Goal: Task Accomplishment & Management: Complete application form

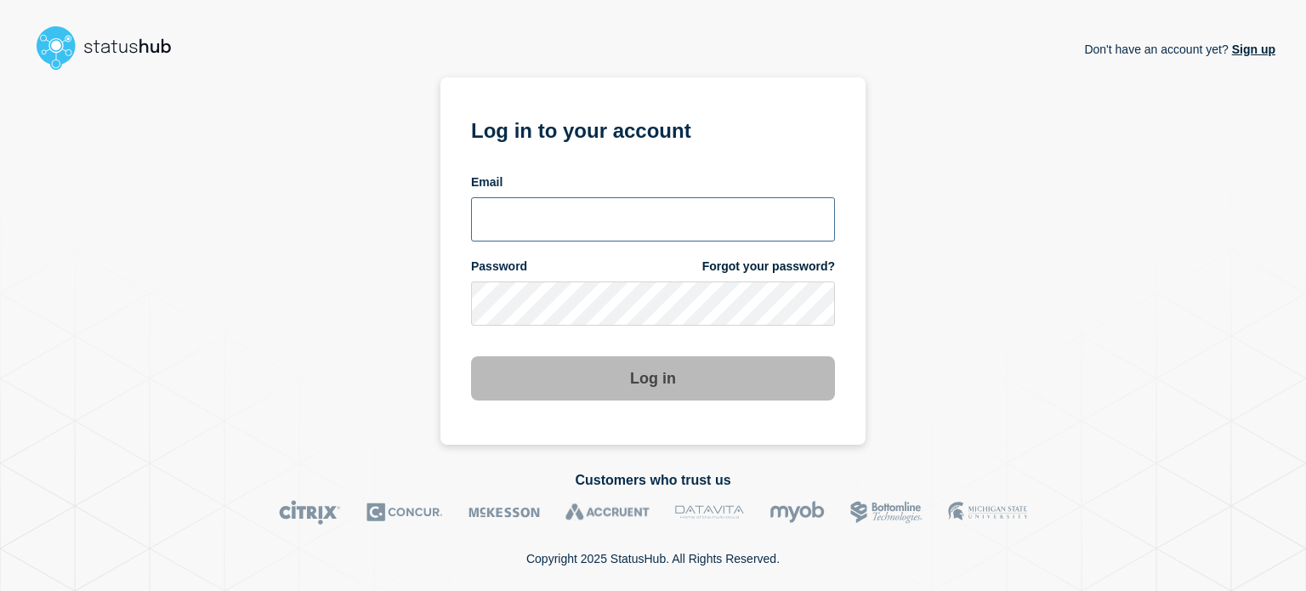
drag, startPoint x: 481, startPoint y: 216, endPoint x: 489, endPoint y: 220, distance: 8.8
click at [481, 216] on input "email input" at bounding box center [653, 219] width 364 height 44
type input "[EMAIL_ADDRESS][DOMAIN_NAME]"
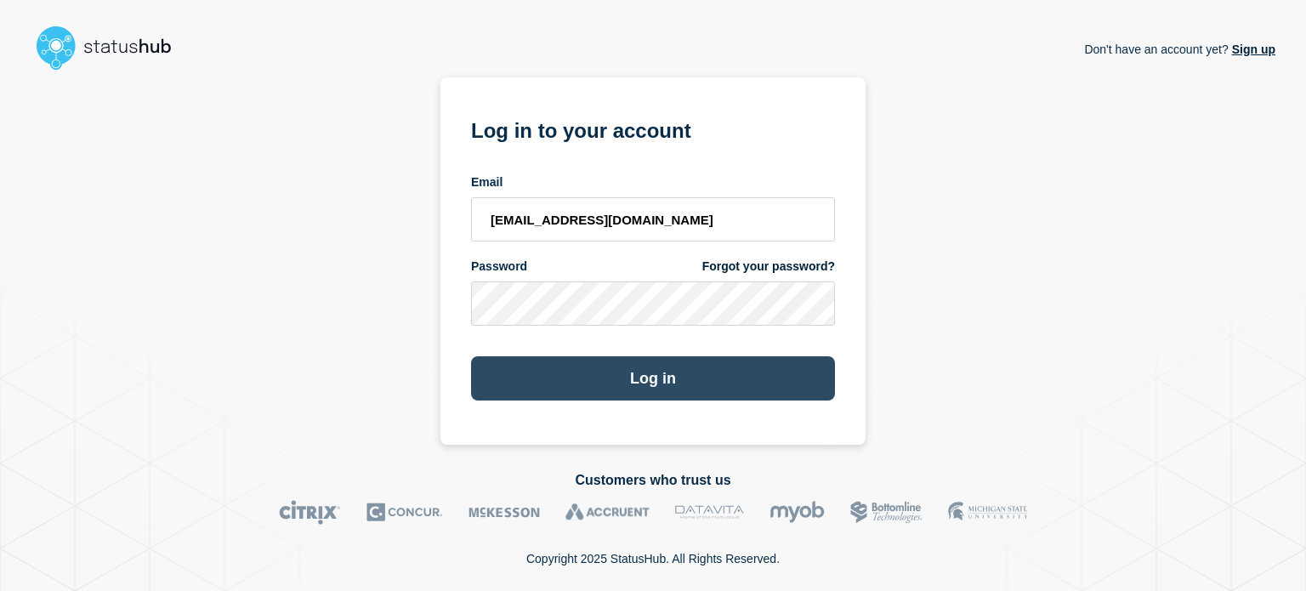
click at [531, 393] on button "Log in" at bounding box center [653, 378] width 364 height 44
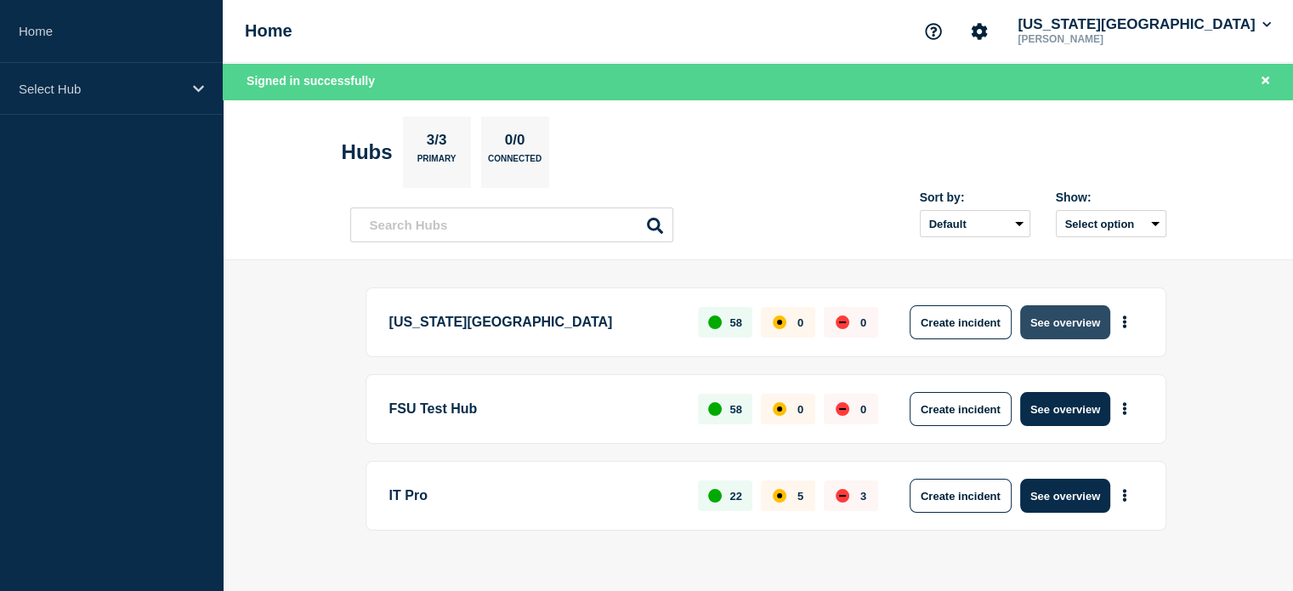
click at [1079, 320] on button "See overview" at bounding box center [1065, 322] width 90 height 34
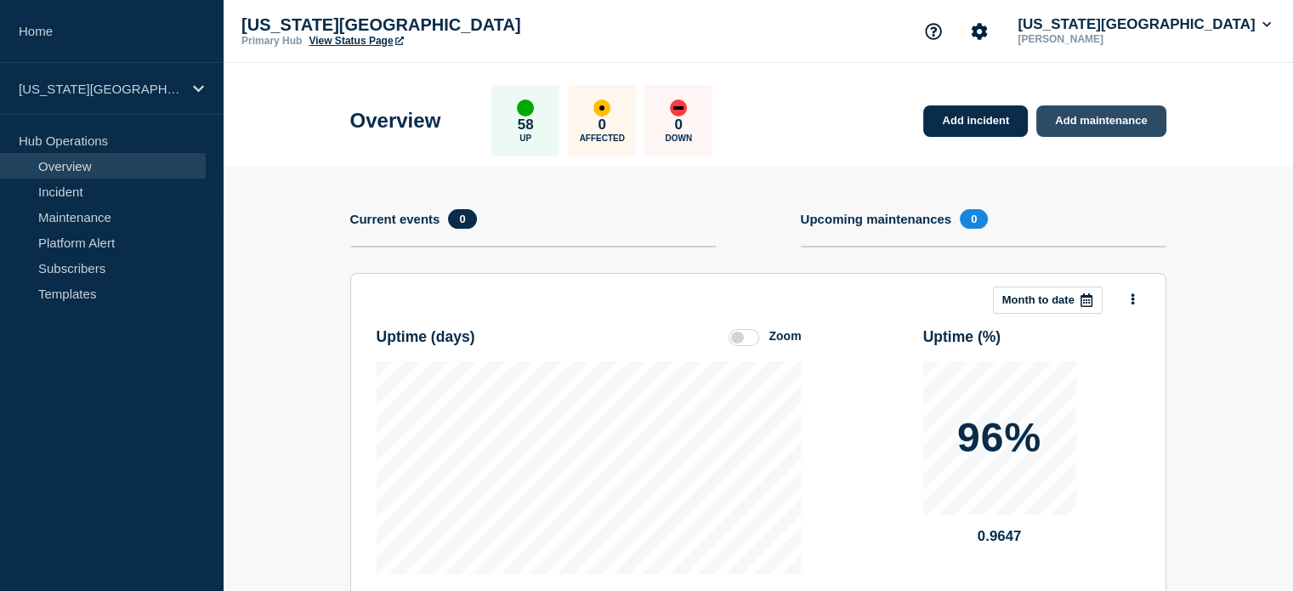
click at [1072, 123] on link "Add maintenance" at bounding box center [1100, 120] width 129 height 31
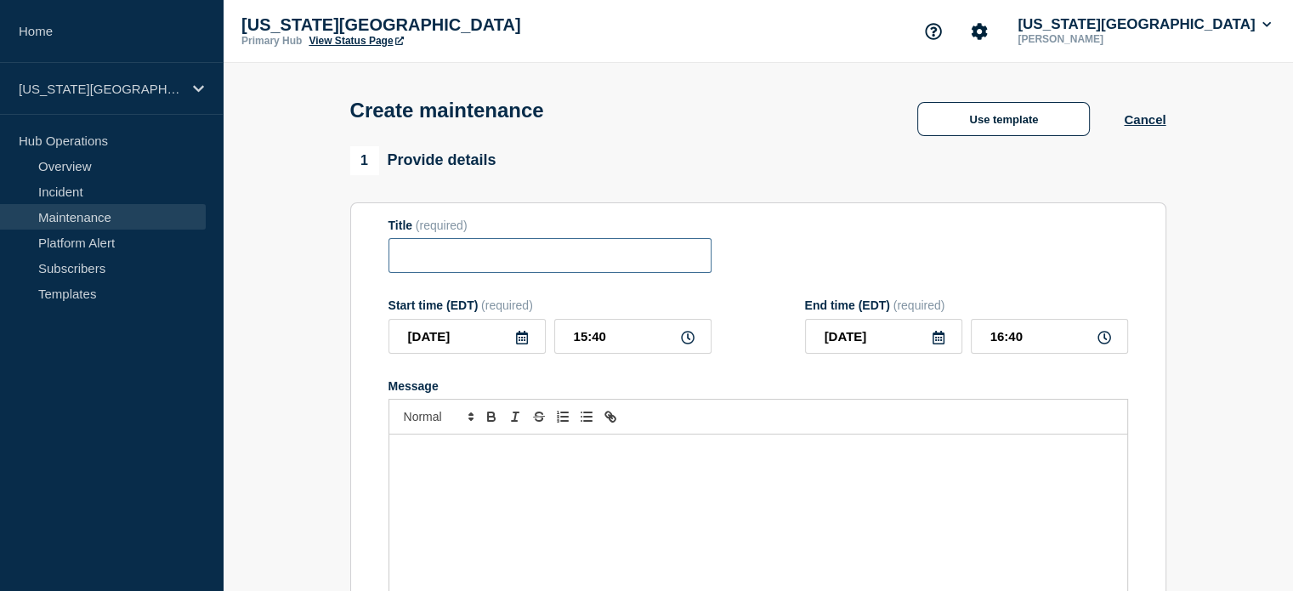
click at [439, 269] on input "Title" at bounding box center [549, 255] width 323 height 35
type input "FSUSecure"
click at [517, 342] on icon at bounding box center [522, 338] width 14 height 14
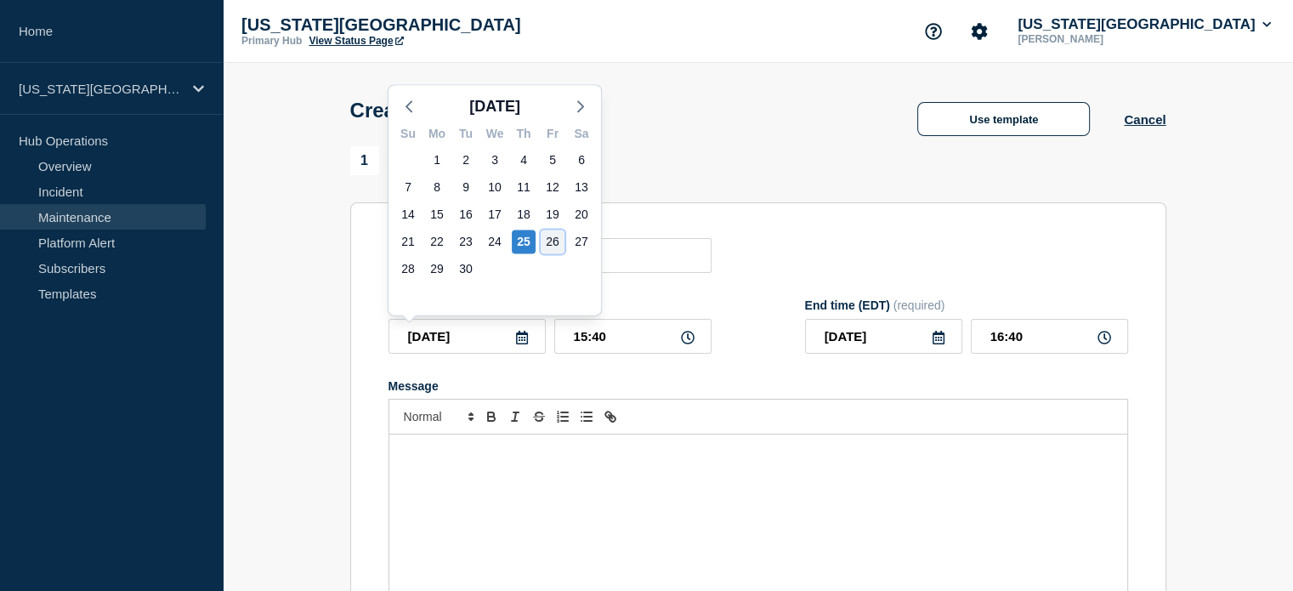
click at [555, 237] on div "26" at bounding box center [553, 242] width 24 height 24
type input "[DATE]"
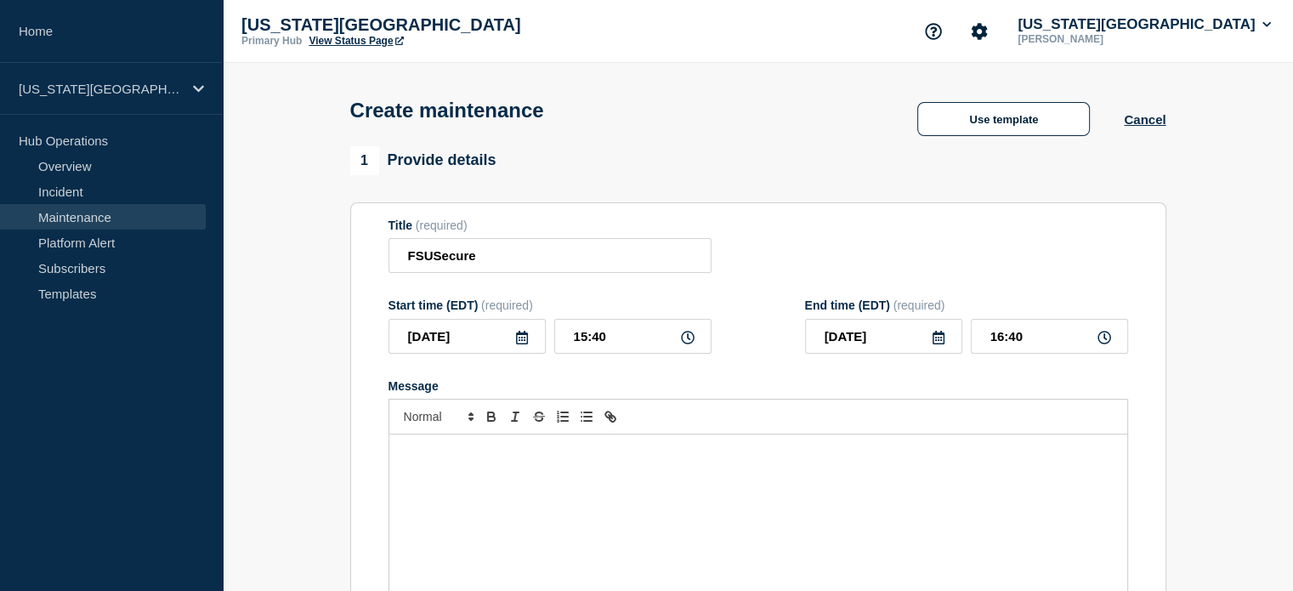
scroll to position [105, 0]
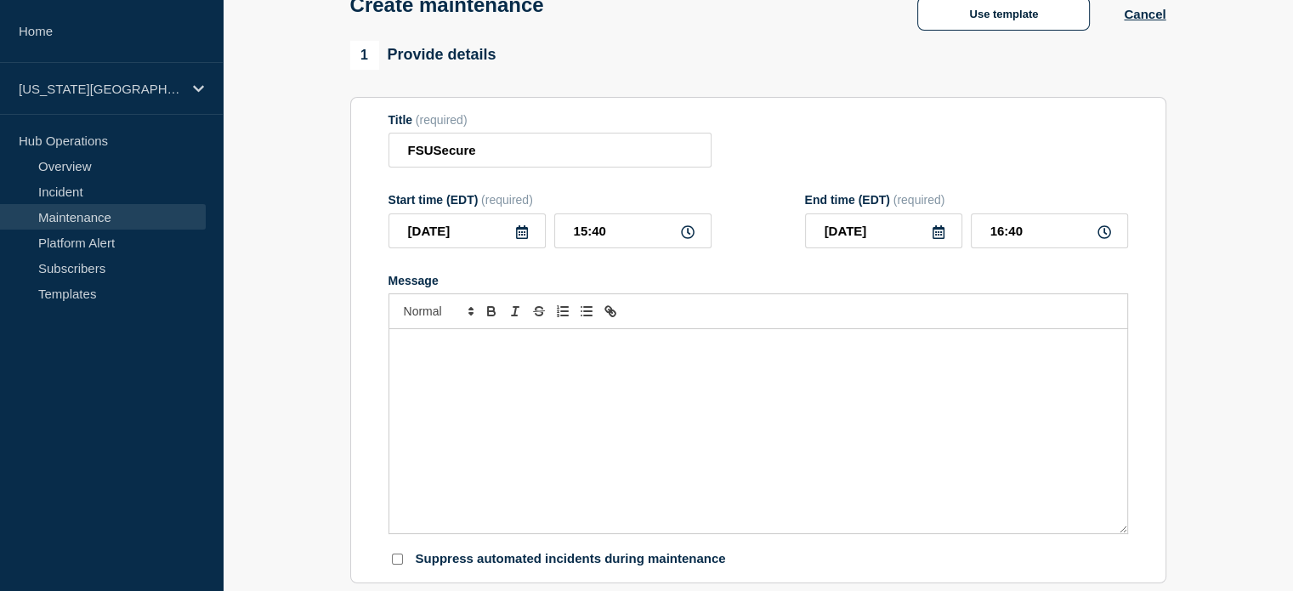
click at [629, 354] on p "Message" at bounding box center [758, 346] width 712 height 15
click at [976, 12] on button "Use template" at bounding box center [1003, 14] width 173 height 34
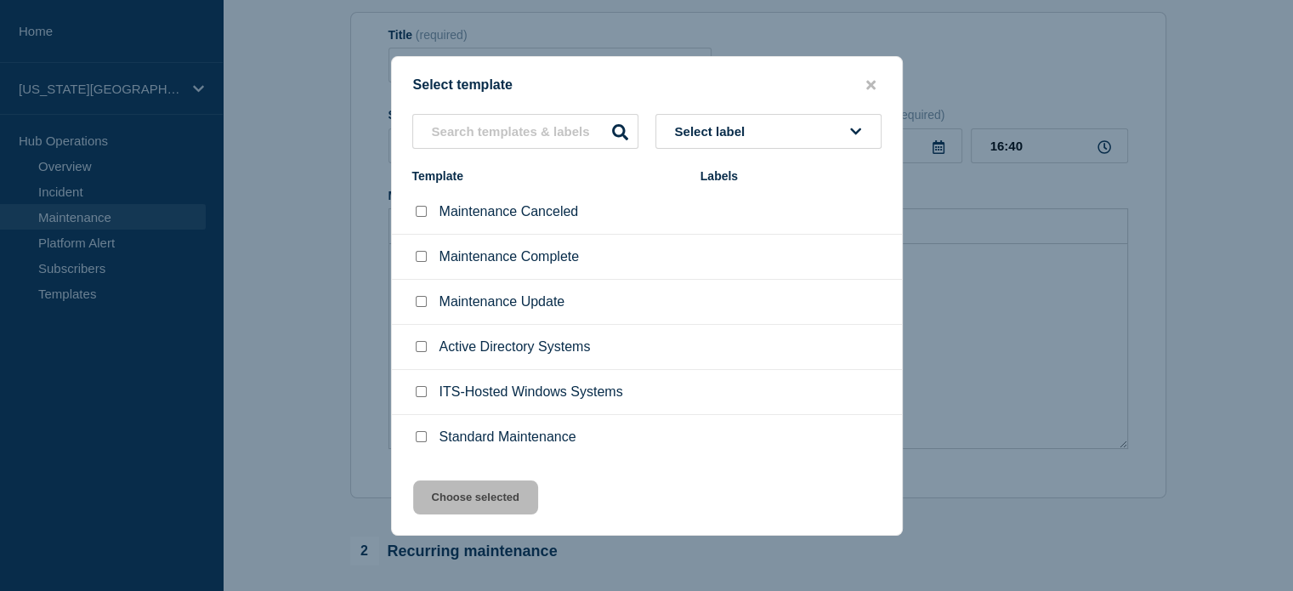
scroll to position [340, 0]
click at [420, 435] on input "Standard Maintenance checkbox" at bounding box center [421, 436] width 11 height 11
checkbox input "true"
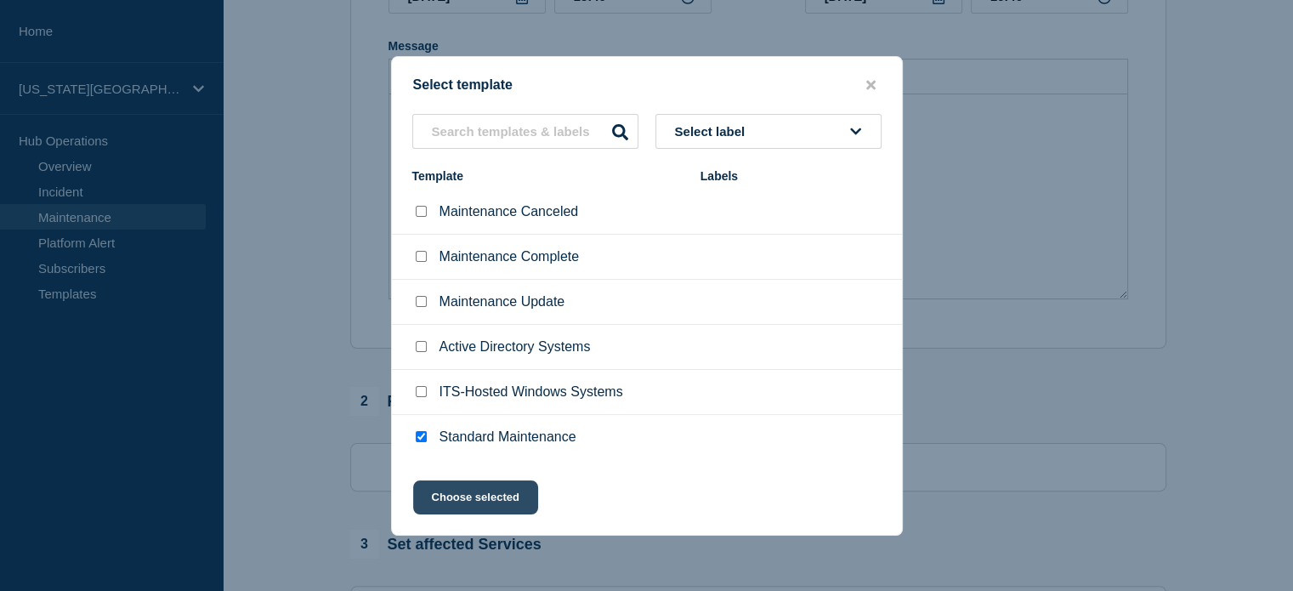
click at [507, 507] on button "Choose selected" at bounding box center [475, 497] width 125 height 34
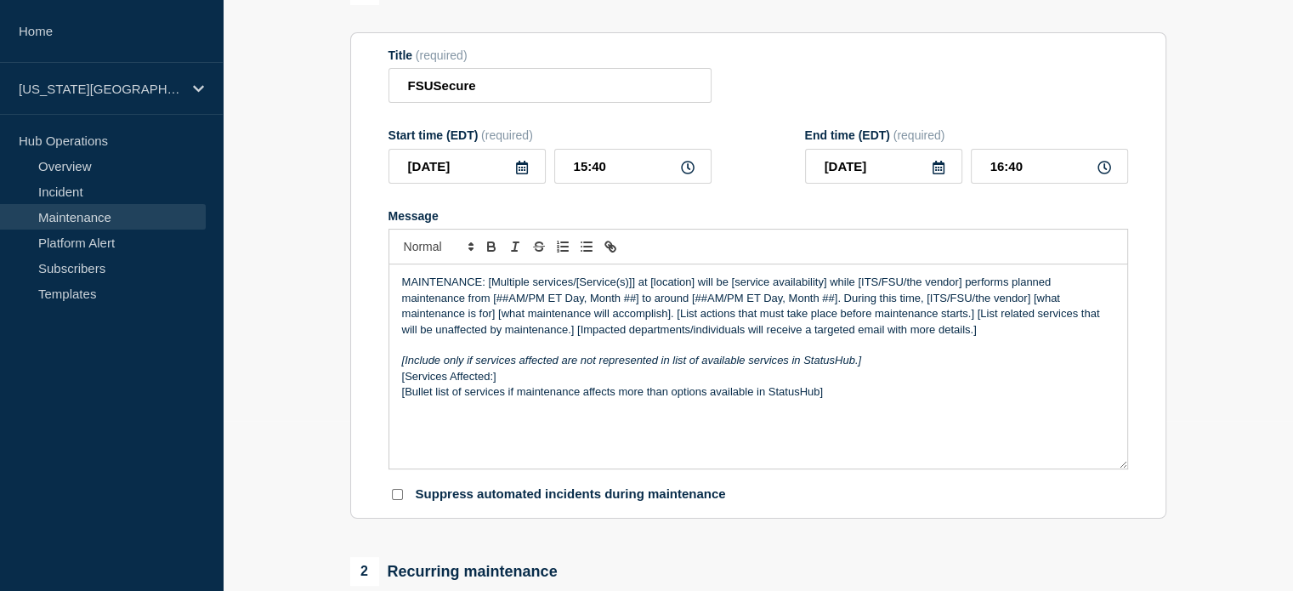
scroll to position [149, 0]
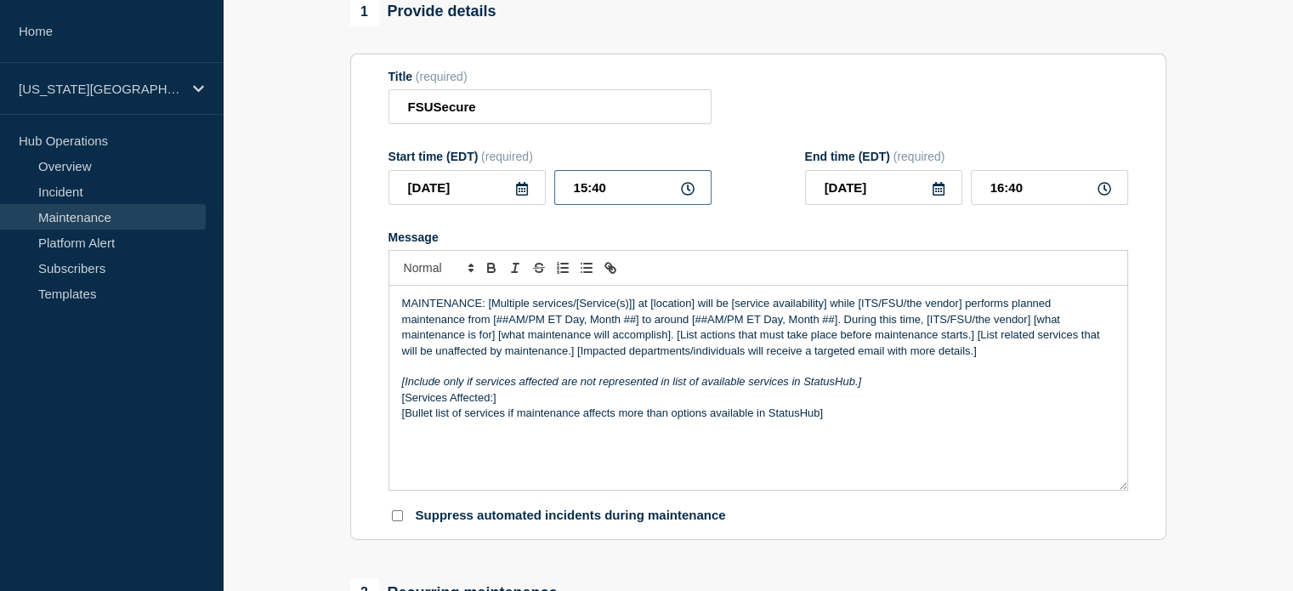
click at [577, 186] on input "15:40" at bounding box center [632, 187] width 157 height 35
drag, startPoint x: 575, startPoint y: 193, endPoint x: 636, endPoint y: 196, distance: 61.3
click at [636, 196] on input "15:40" at bounding box center [632, 187] width 157 height 35
type input "05:45"
type input "06:45"
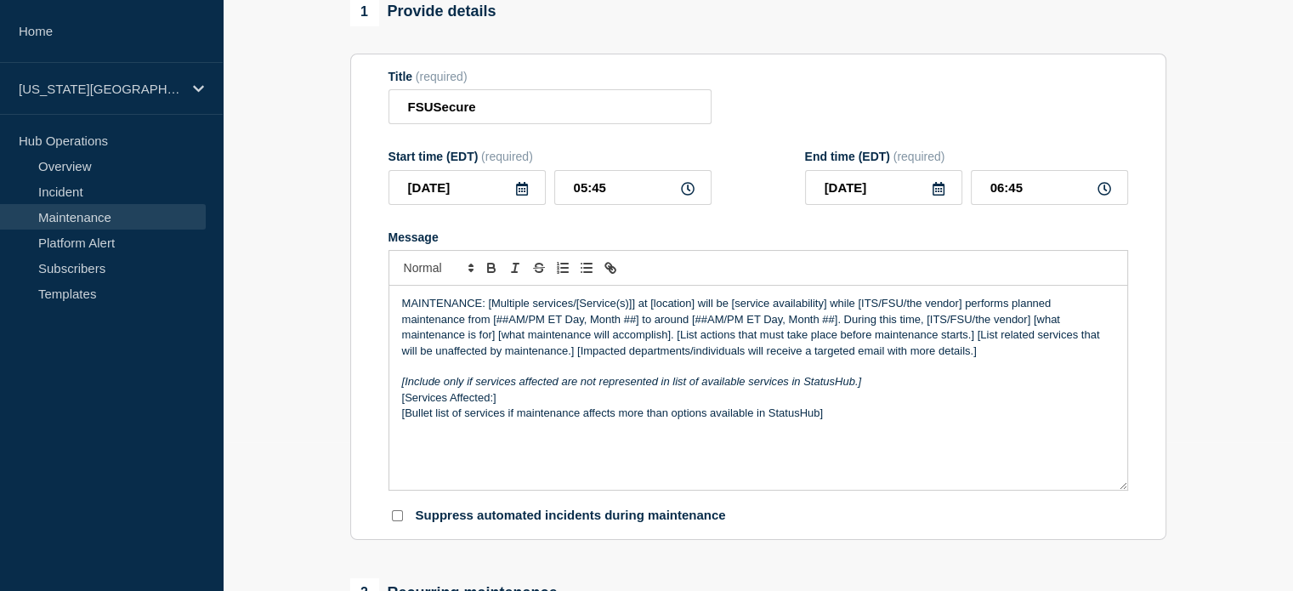
click at [486, 331] on p "MAINTENANCE: [Multiple services/[Service(s)]] at [location] will be [service av…" at bounding box center [758, 327] width 712 height 63
drag, startPoint x: 486, startPoint y: 308, endPoint x: 636, endPoint y: 305, distance: 149.6
click at [636, 305] on p "MAINTENANCE: [Multiple services/[Service(s)]] at [location] will be [service av…" at bounding box center [758, 327] width 712 height 63
drag, startPoint x: 587, startPoint y: 312, endPoint x: 682, endPoint y: 310, distance: 95.2
click at [682, 310] on p "MAINTENANCE: FSUSecure may be [service availability] while [ITS/FSU/the vendor]…" at bounding box center [758, 327] width 712 height 63
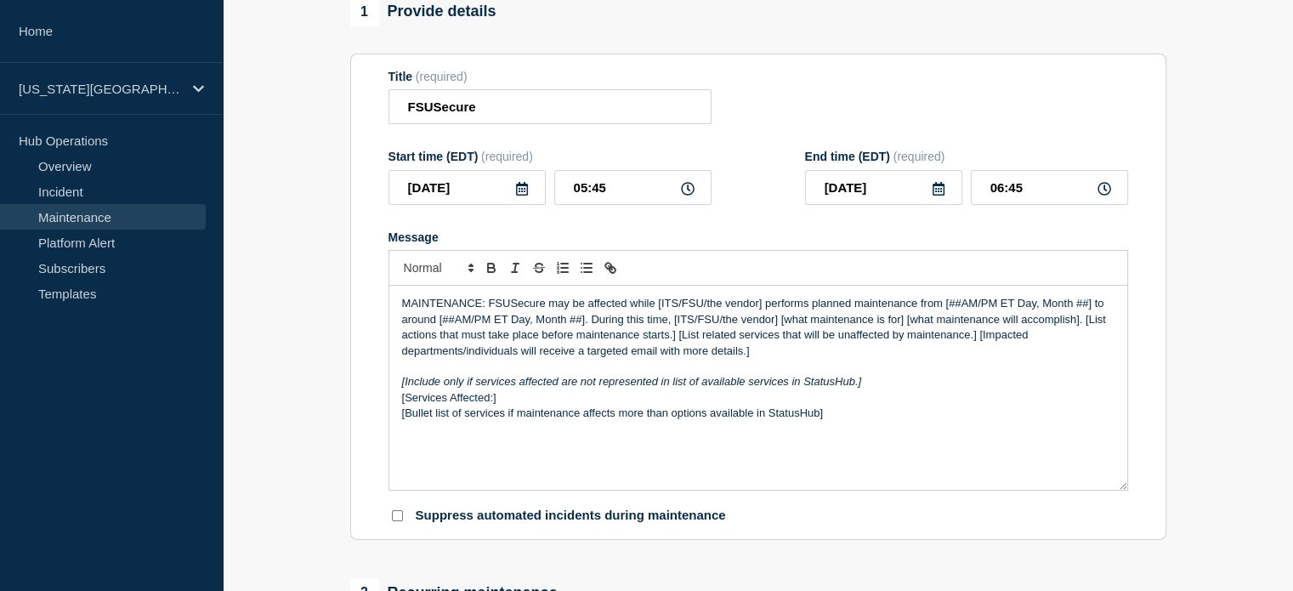
click at [661, 314] on p "MAINTENANCE: FSUSecure may be affected while [ITS/FSU/the vendor] performs plan…" at bounding box center [758, 327] width 712 height 63
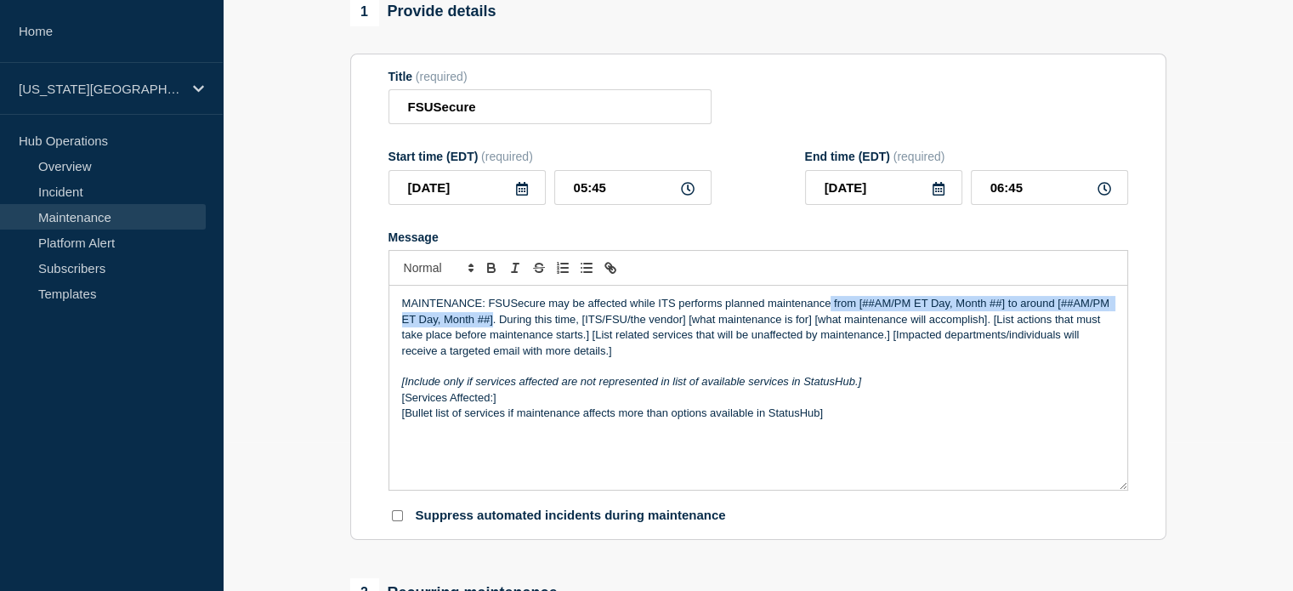
drag, startPoint x: 828, startPoint y: 309, endPoint x: 485, endPoint y: 332, distance: 343.3
click at [493, 328] on p "MAINTENANCE: FSUSecure may be affected while ITS performs planned maintenance f…" at bounding box center [758, 327] width 712 height 63
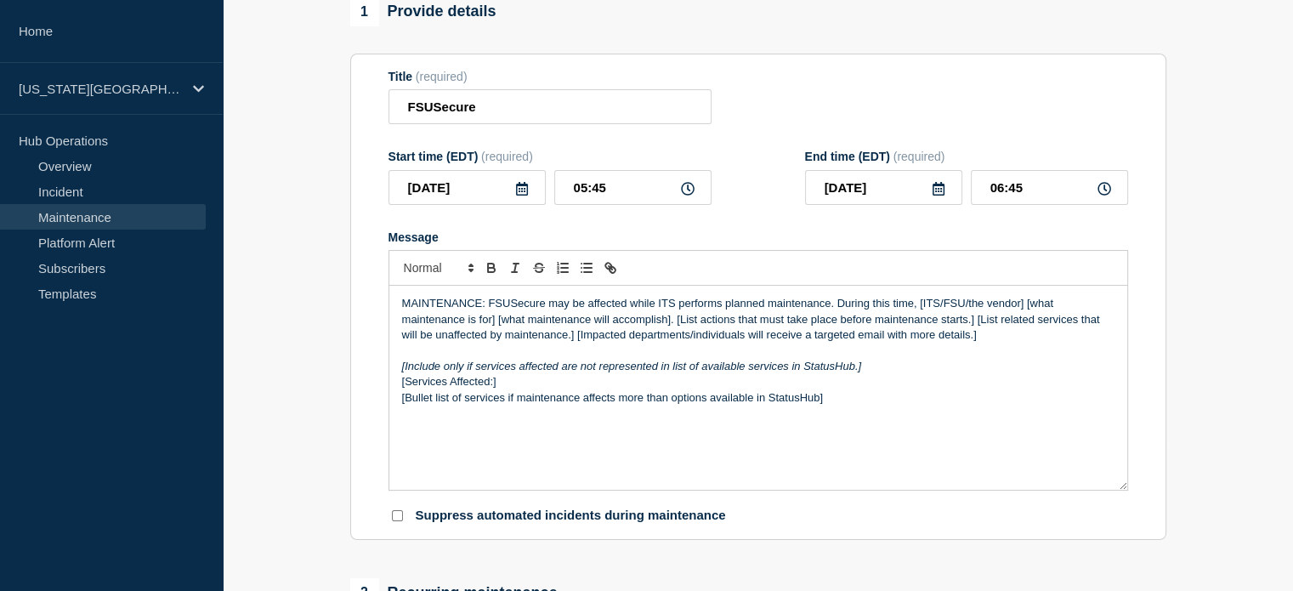
click at [922, 309] on p "MAINTENANCE: FSUSecure may be affected while ITS performs planned maintenance. …" at bounding box center [758, 319] width 712 height 47
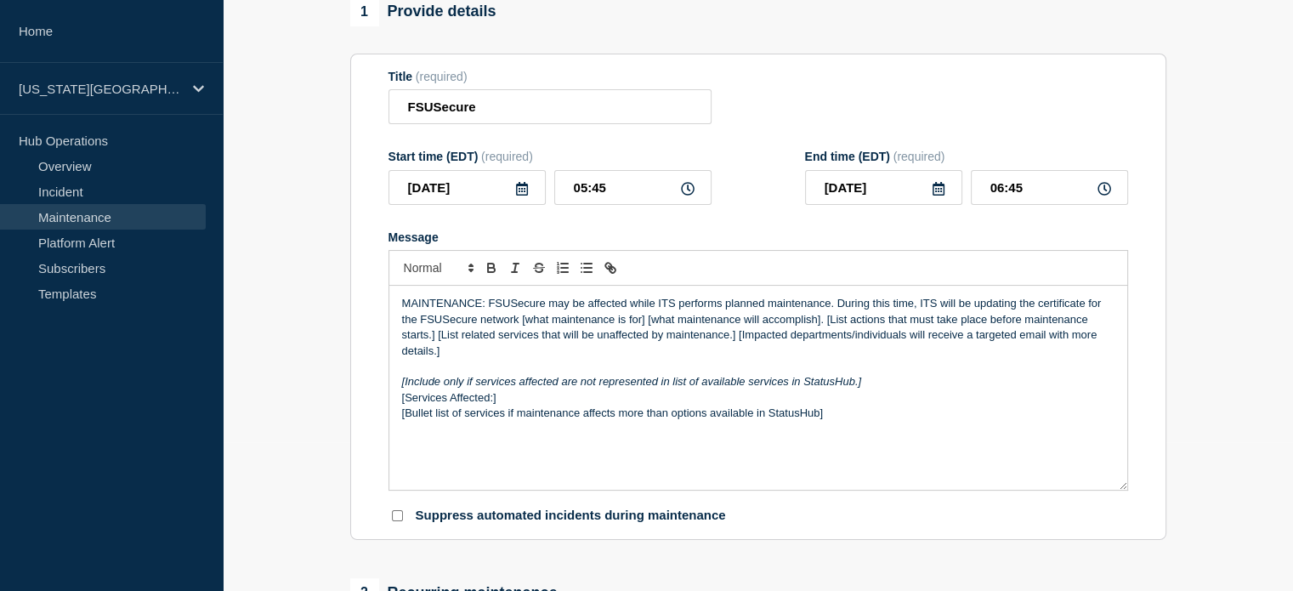
click at [522, 326] on p "MAINTENANCE: FSUSecure may be affected while ITS performs planned maintenance. …" at bounding box center [758, 327] width 712 height 63
click at [517, 327] on p "MAINTENANCE: FSUSecure may be affected while ITS performs planned maintenance. …" at bounding box center [758, 327] width 712 height 63
drag, startPoint x: 734, startPoint y: 326, endPoint x: 746, endPoint y: 326, distance: 11.9
click at [746, 326] on p "MAINTENANCE: FSUSecure may be affected while ITS performs planned maintenance. …" at bounding box center [758, 327] width 712 height 63
click at [875, 326] on p "MAINTENANCE: FSUSecure may be affected while ITS performs planned maintenance. …" at bounding box center [758, 327] width 712 height 63
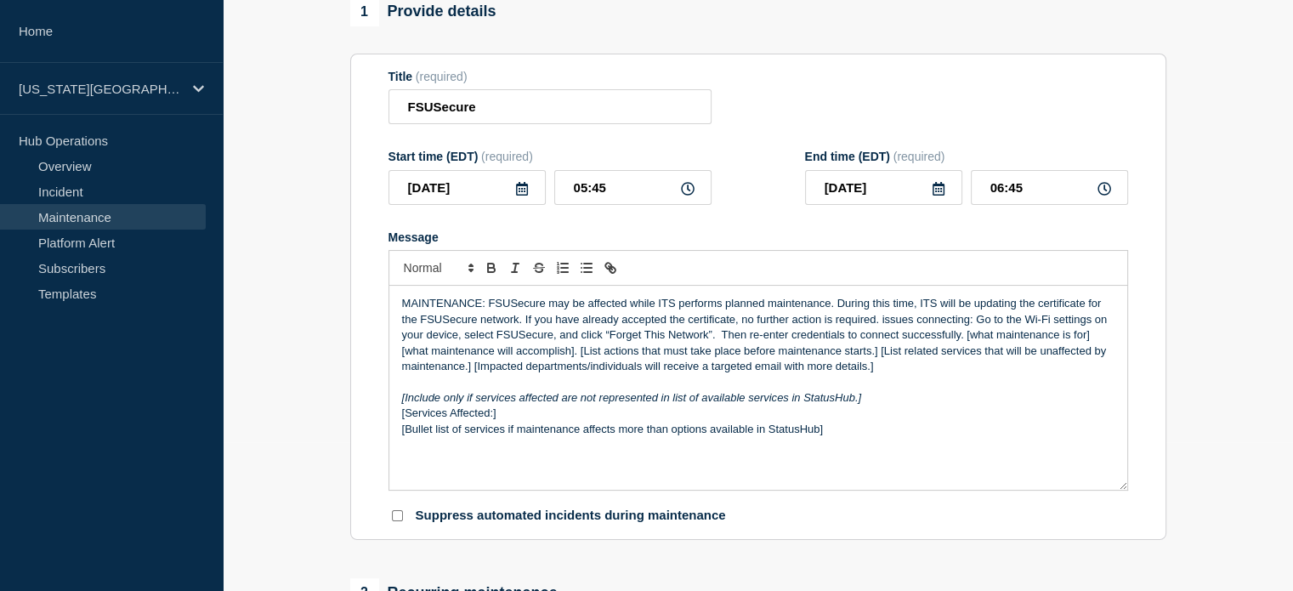
click at [882, 326] on p "MAINTENANCE: FSUSecure may be affected while ITS performs planned maintenance. …" at bounding box center [758, 335] width 712 height 78
click at [1025, 326] on p "MAINTENANCE: FSUSecure may be affected while ITS performs planned maintenance. …" at bounding box center [758, 335] width 712 height 78
click at [453, 345] on p "MAINTENANCE: FSUSecure may be affected while ITS performs planned maintenance. …" at bounding box center [758, 335] width 712 height 78
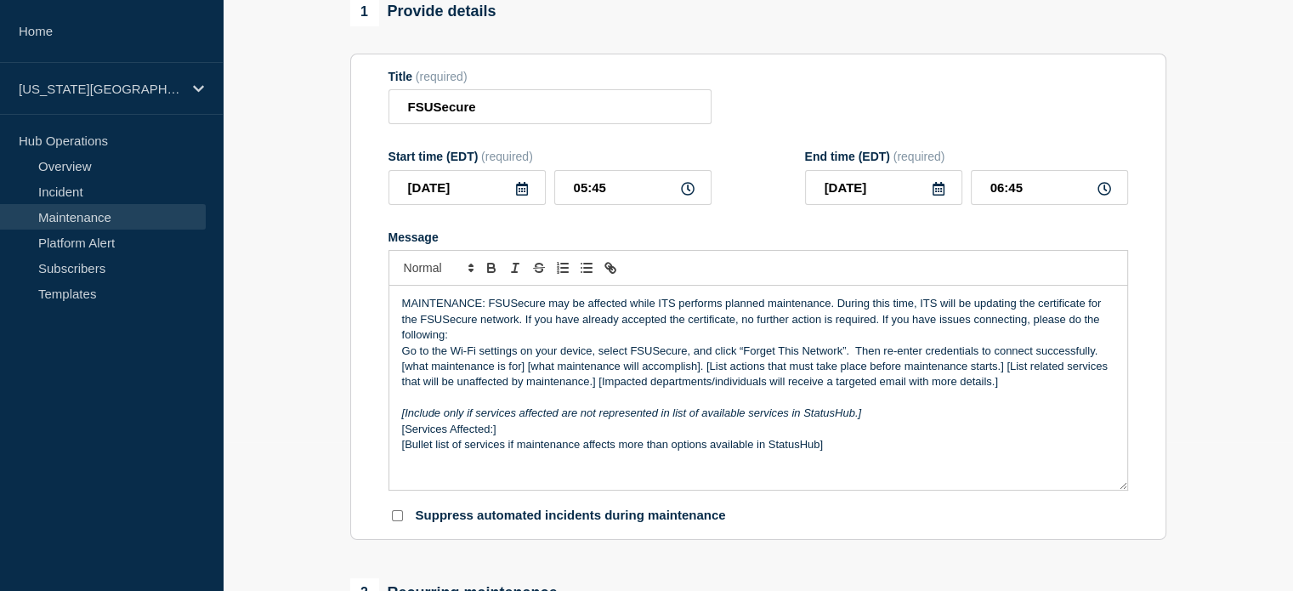
click at [599, 358] on p "Go to the Wi-Fi settings on your device, select FSUSecure, and click “Forget Th…" at bounding box center [758, 366] width 712 height 47
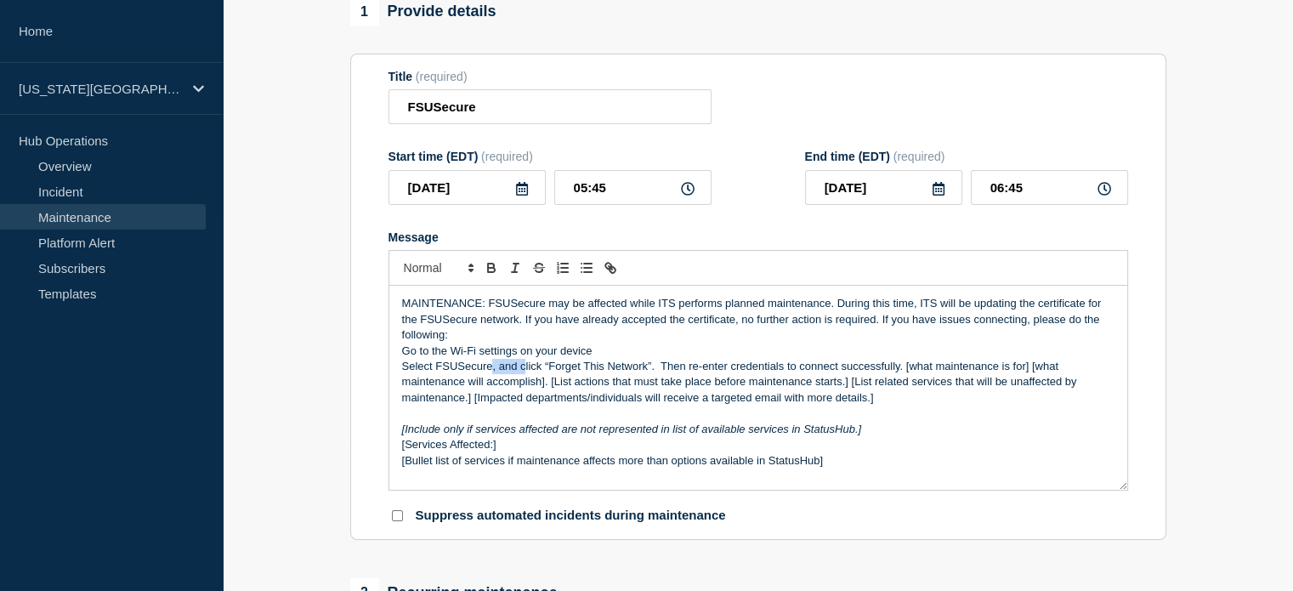
drag, startPoint x: 492, startPoint y: 373, endPoint x: 524, endPoint y: 371, distance: 31.6
click at [524, 371] on p "Select FSUSecure, and click “Forget This Network”. Then re-enter credentials to…" at bounding box center [758, 382] width 712 height 47
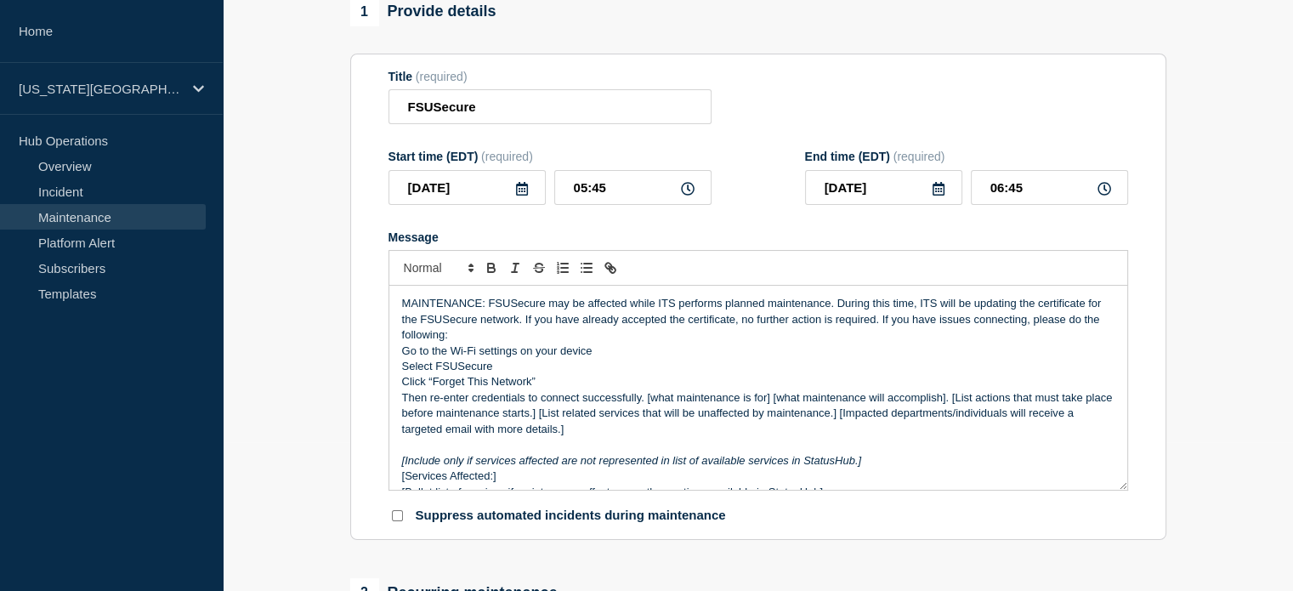
drag, startPoint x: 646, startPoint y: 401, endPoint x: 632, endPoint y: 369, distance: 35.0
click at [646, 401] on p "Then re-enter credentials to connect successfully. [what maintenance is for] [w…" at bounding box center [758, 413] width 712 height 47
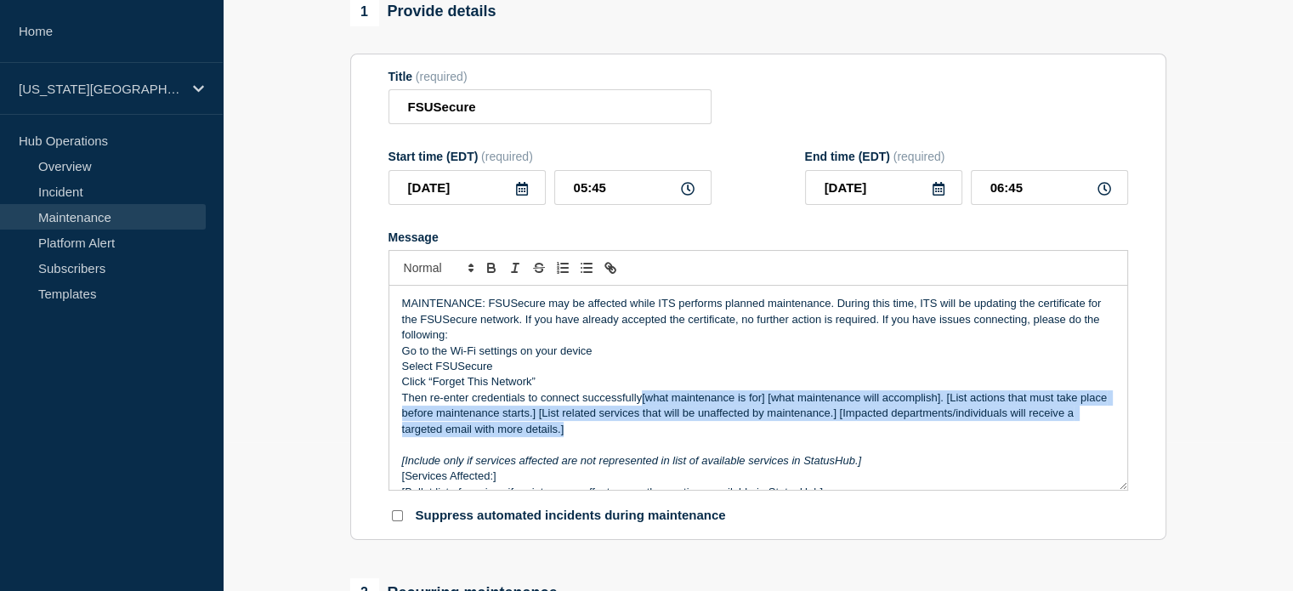
drag, startPoint x: 643, startPoint y: 405, endPoint x: 619, endPoint y: 432, distance: 35.5
click at [619, 432] on p "Then re-enter credentials to connect successfully[what maintenance is for] [wha…" at bounding box center [758, 413] width 712 height 47
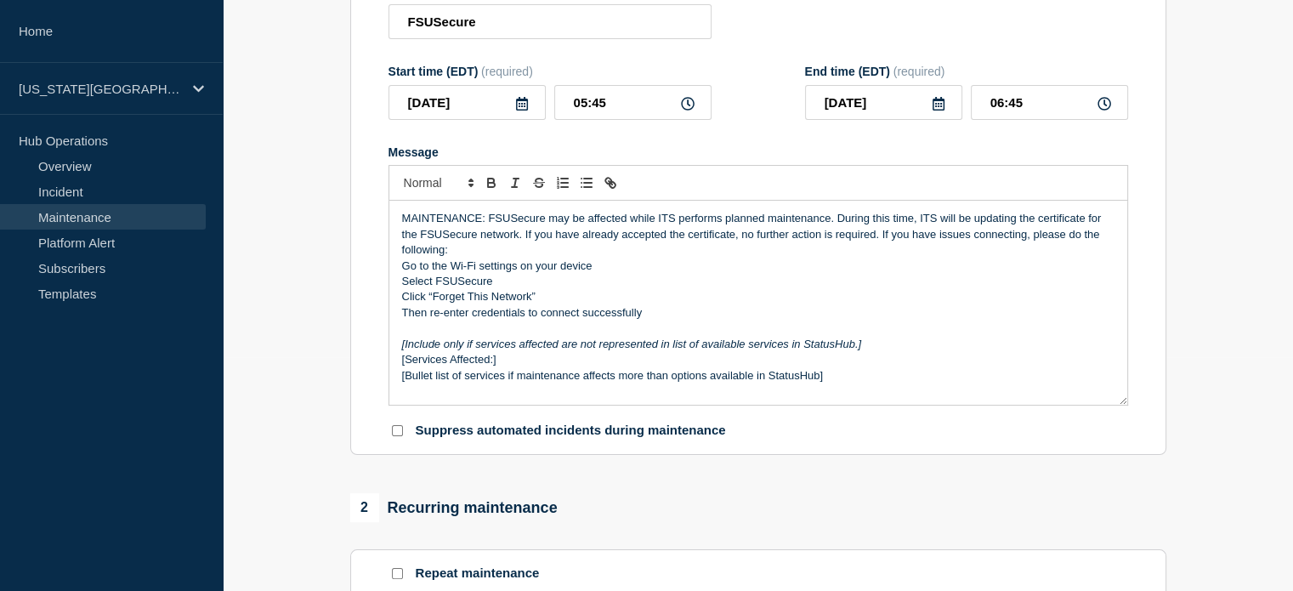
scroll to position [190, 0]
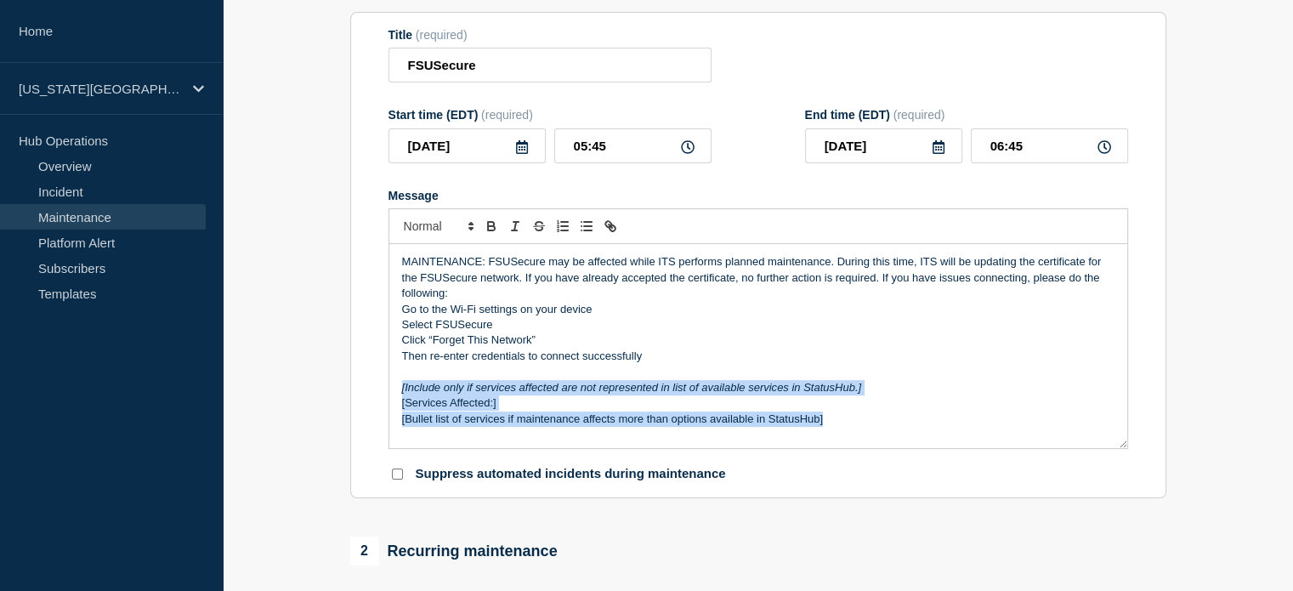
drag, startPoint x: 848, startPoint y: 428, endPoint x: 357, endPoint y: 389, distance: 492.8
click at [357, 389] on section "Title (required) FSUSecure Start time (EDT) (required) [DATE] 05:45 End time (E…" at bounding box center [758, 255] width 816 height 487
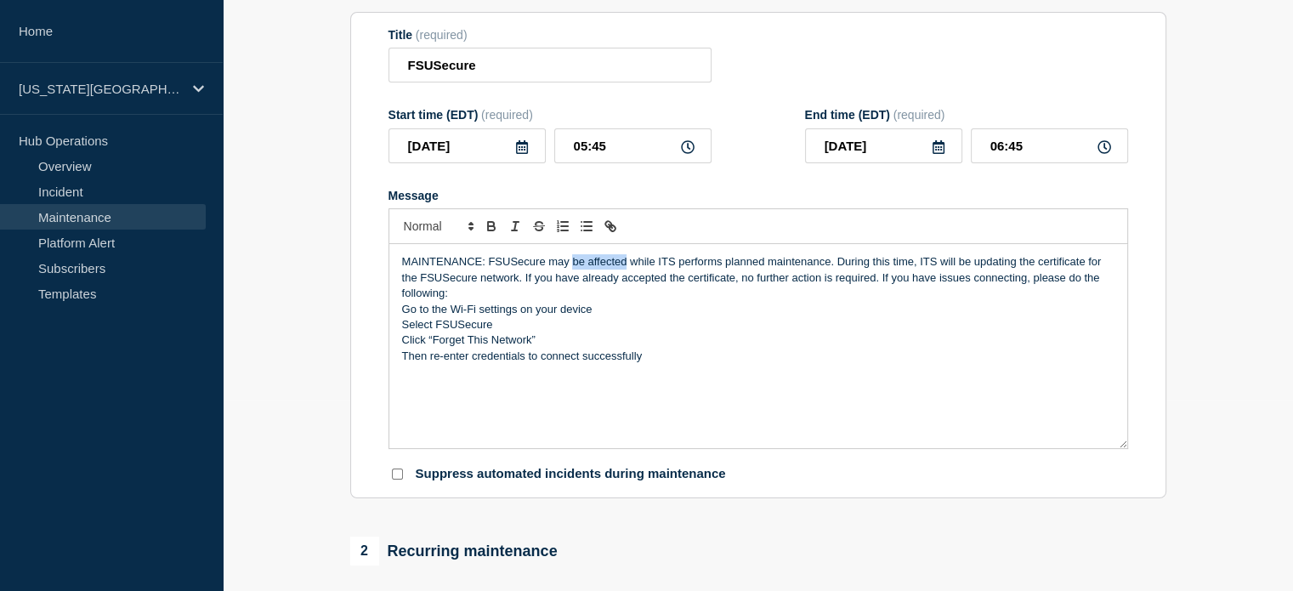
drag, startPoint x: 571, startPoint y: 271, endPoint x: 626, endPoint y: 269, distance: 54.4
click at [626, 269] on p "MAINTENANCE: FSUSecure may be affected while ITS performs planned maintenance. …" at bounding box center [758, 277] width 712 height 47
drag, startPoint x: 550, startPoint y: 265, endPoint x: 625, endPoint y: 264, distance: 74.8
click at [625, 264] on p "MAINTENANCE: FSUSecure may be affected while ITS performs planned maintenance. …" at bounding box center [758, 277] width 712 height 47
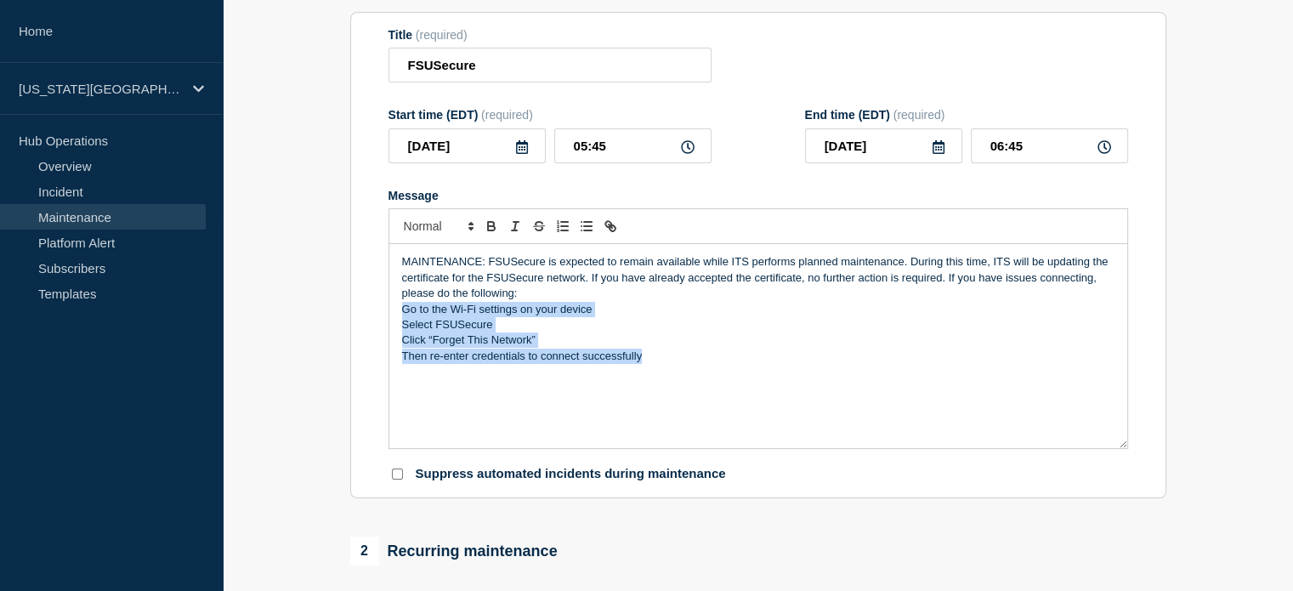
drag, startPoint x: 396, startPoint y: 314, endPoint x: 653, endPoint y: 363, distance: 261.4
click at [653, 363] on div "MAINTENANCE: FSUSecure is expected to remain available while ITS performs plann…" at bounding box center [758, 346] width 738 height 204
click at [559, 234] on icon "Toggle ordered list" at bounding box center [562, 225] width 15 height 15
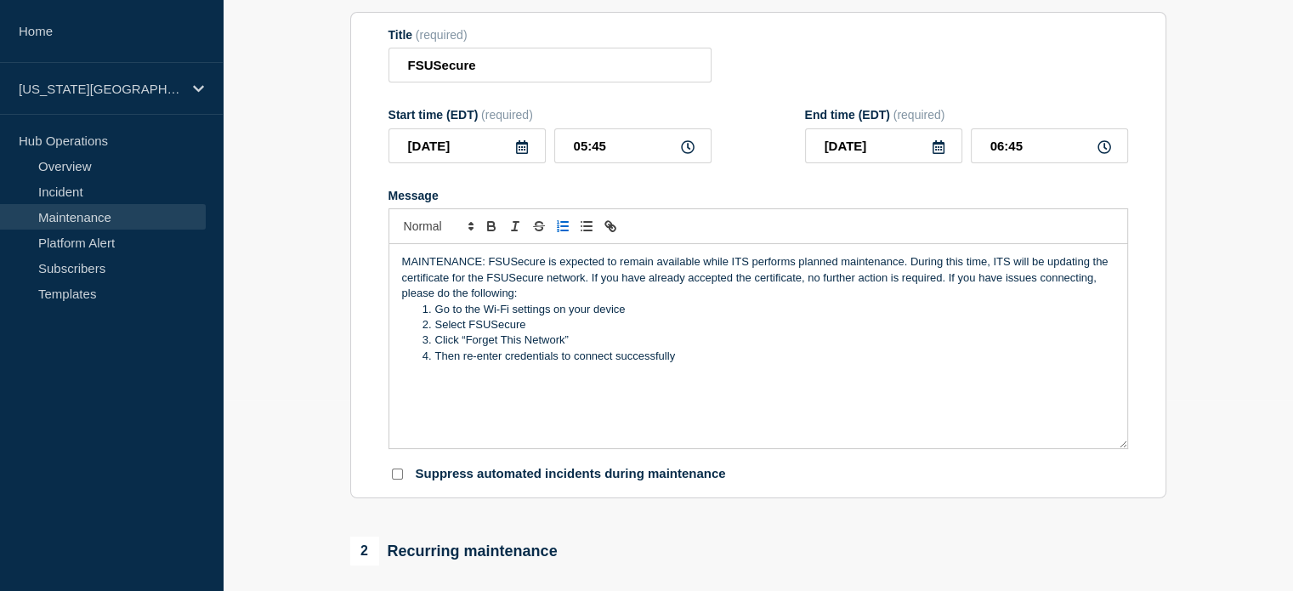
click at [577, 322] on li "Select FSUSecure" at bounding box center [766, 324] width 696 height 15
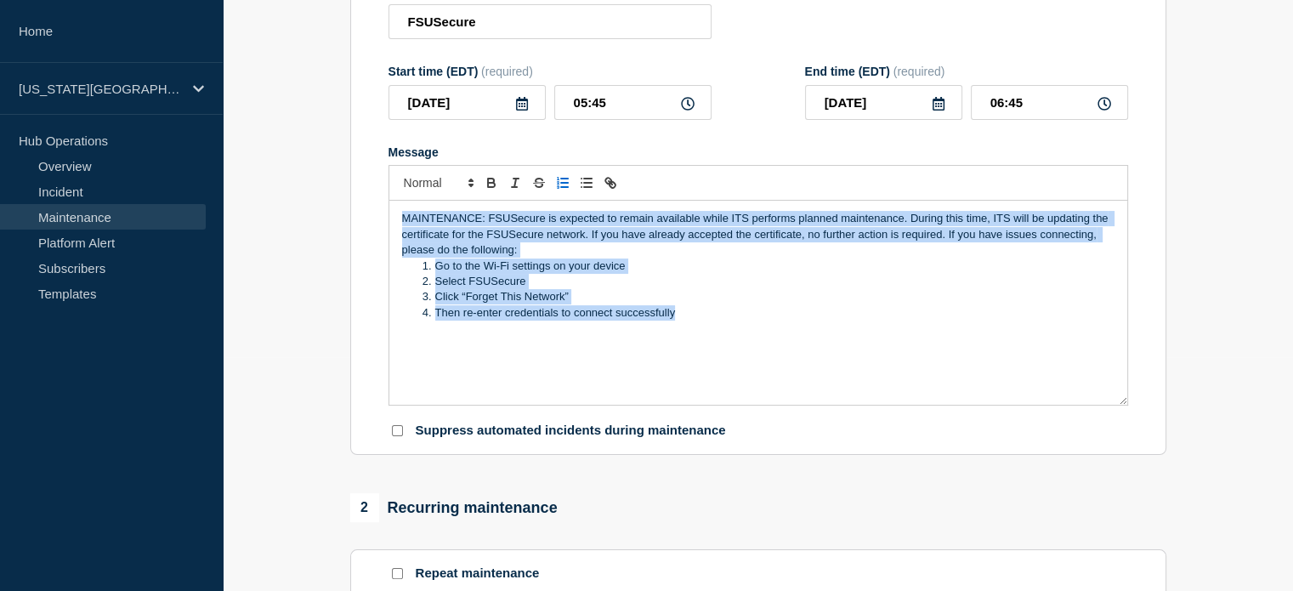
drag, startPoint x: 701, startPoint y: 329, endPoint x: 347, endPoint y: 210, distance: 373.9
click at [347, 210] on div "1 Provide details Title (required) FSUSecure Start time (EDT) (required) [DATE]…" at bounding box center [758, 502] width 836 height 1180
copy div "MAINTENANCE: FSUSecure is expected to remain available while ITS performs plann…"
click at [613, 330] on div "MAINTENANCE: FSUSecure is expected to remain available while ITS performs plann…" at bounding box center [758, 303] width 738 height 204
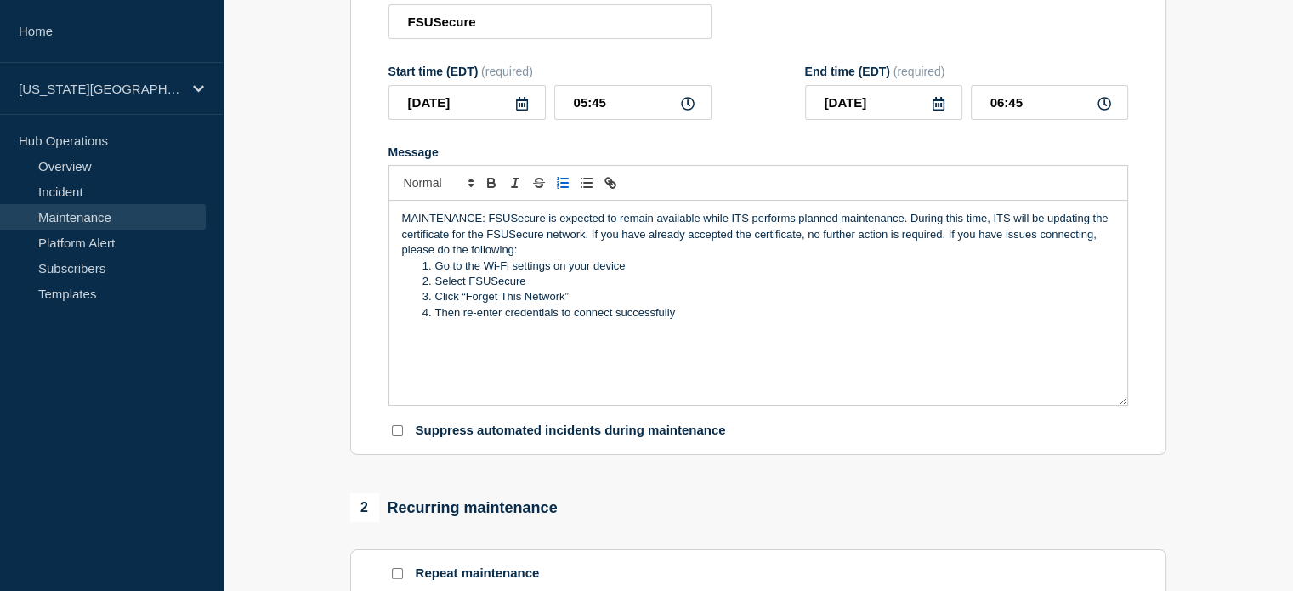
click at [397, 436] on input "Suppress automated incidents during maintenance" at bounding box center [397, 430] width 11 height 11
checkbox input "true"
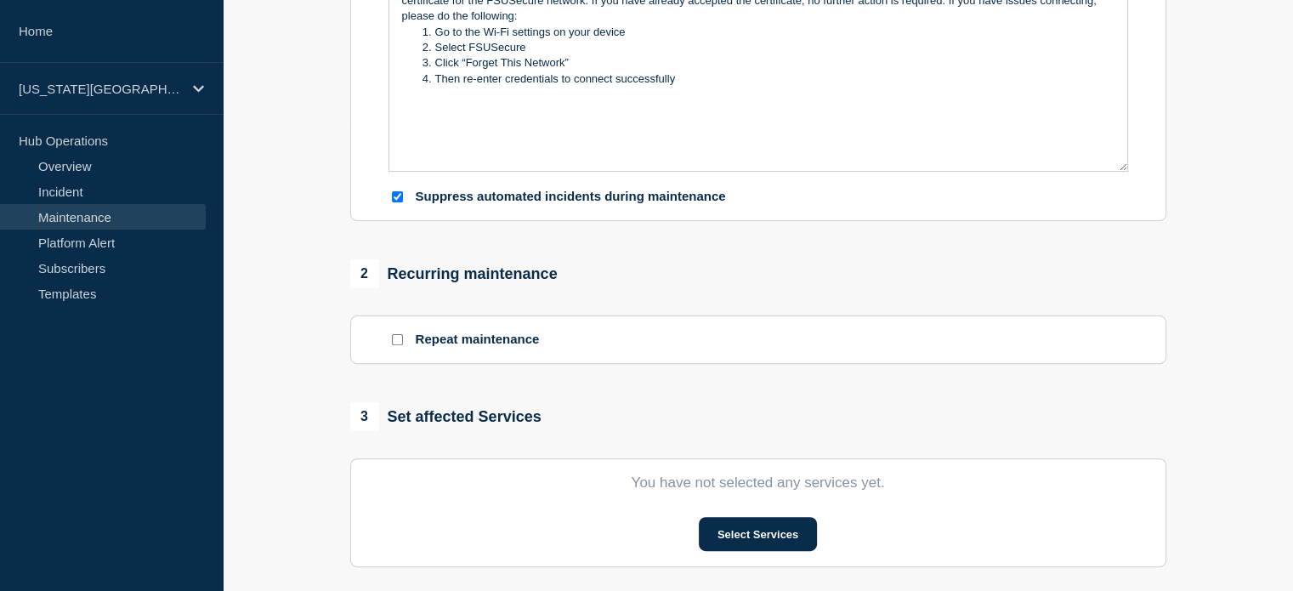
scroll to position [638, 0]
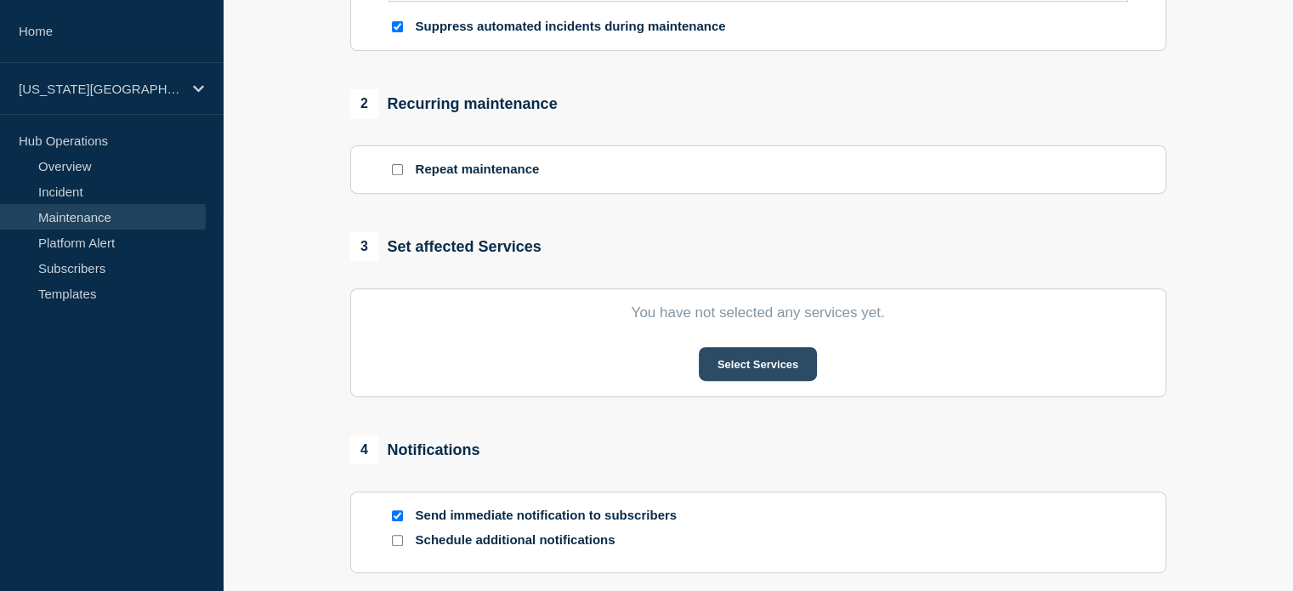
click at [733, 374] on button "Select Services" at bounding box center [758, 364] width 118 height 34
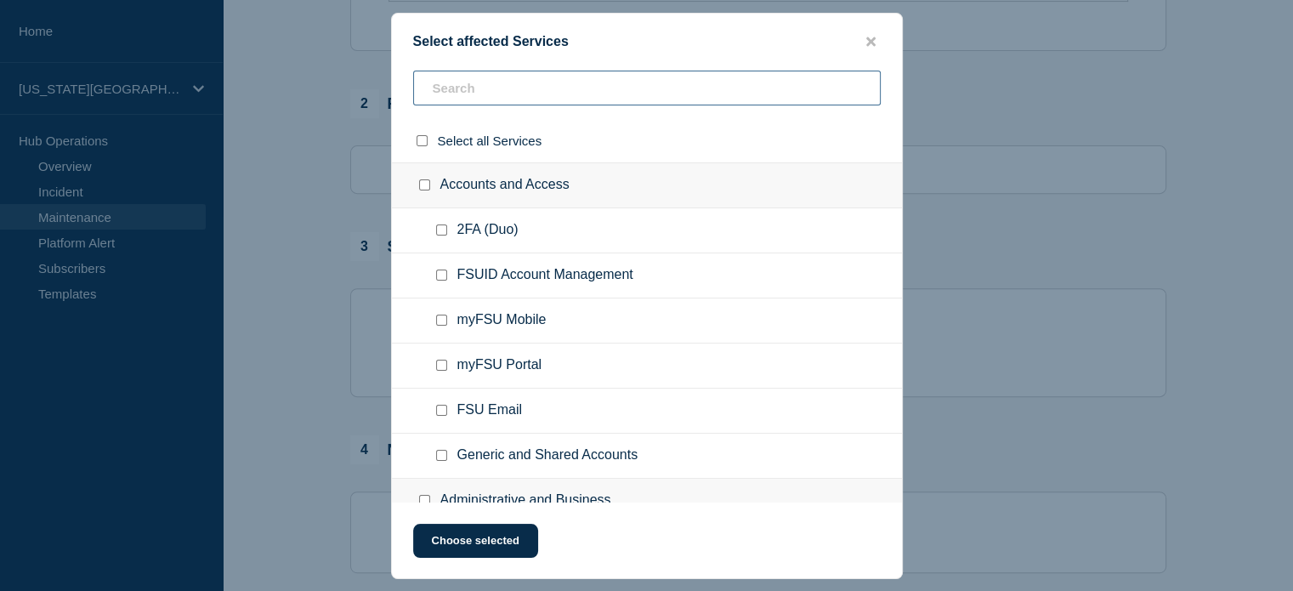
click at [477, 86] on input "text" at bounding box center [647, 88] width 468 height 35
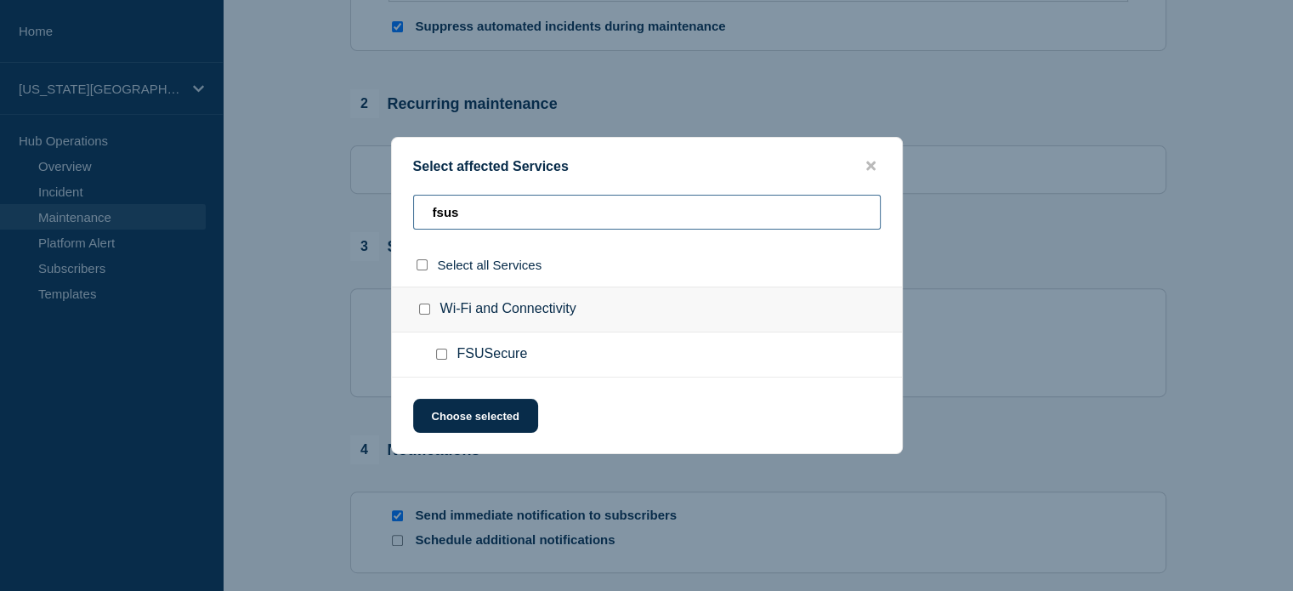
type input "fsus"
click at [440, 353] on input "FSUSecure checkbox" at bounding box center [441, 354] width 11 height 11
checkbox input "true"
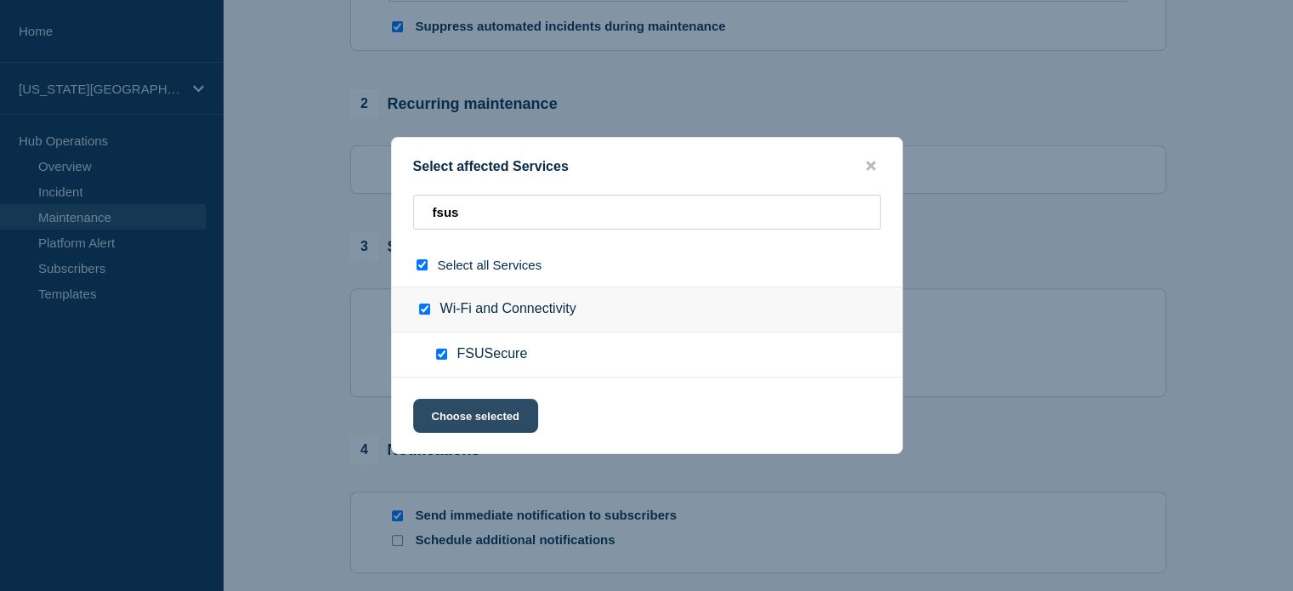
click at [466, 415] on button "Choose selected" at bounding box center [475, 416] width 125 height 34
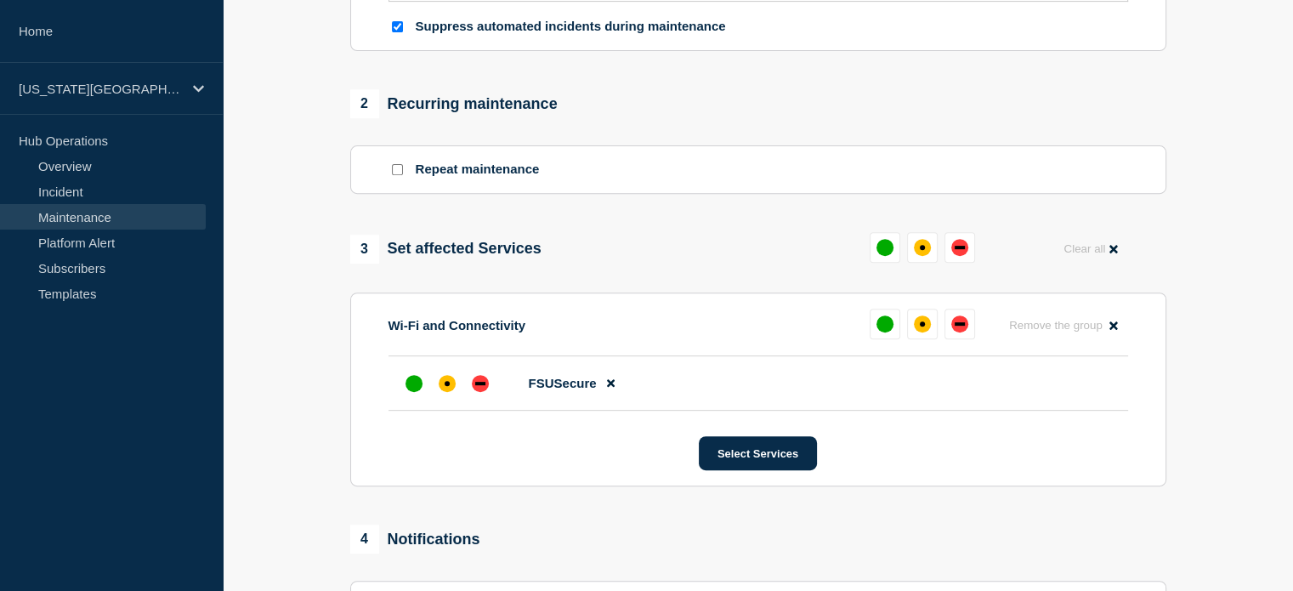
click at [397, 387] on li "FSUSecure" at bounding box center [758, 383] width 740 height 54
click at [421, 397] on div at bounding box center [414, 383] width 31 height 31
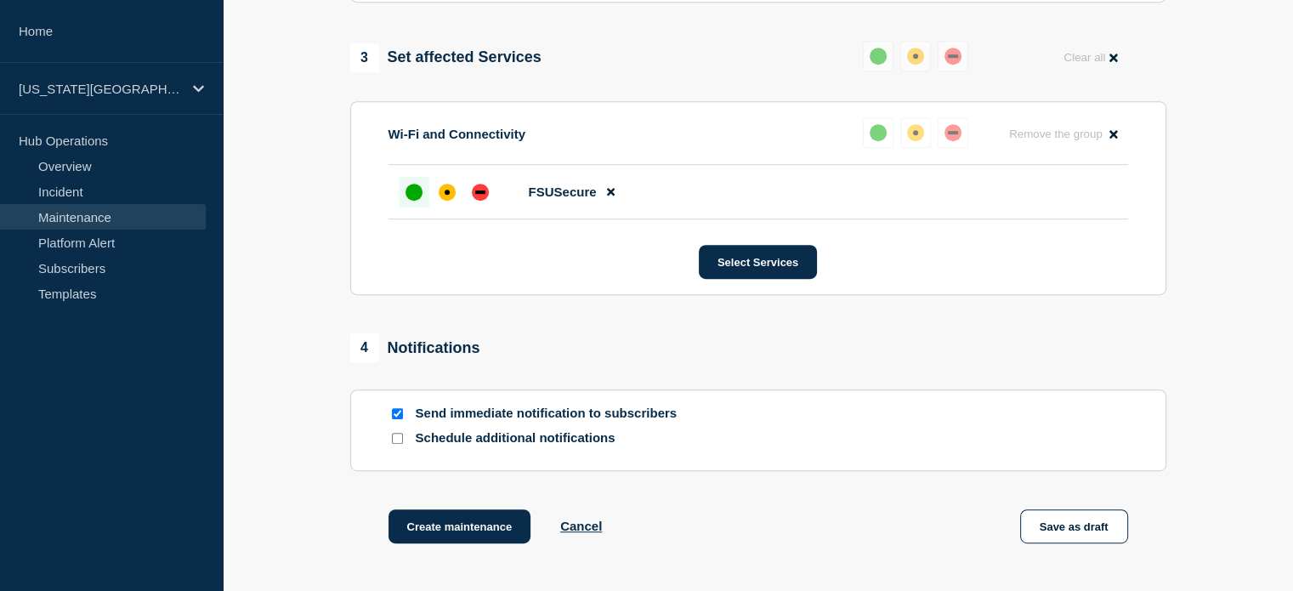
click at [395, 444] on input "Schedule additional notifications" at bounding box center [397, 438] width 11 height 11
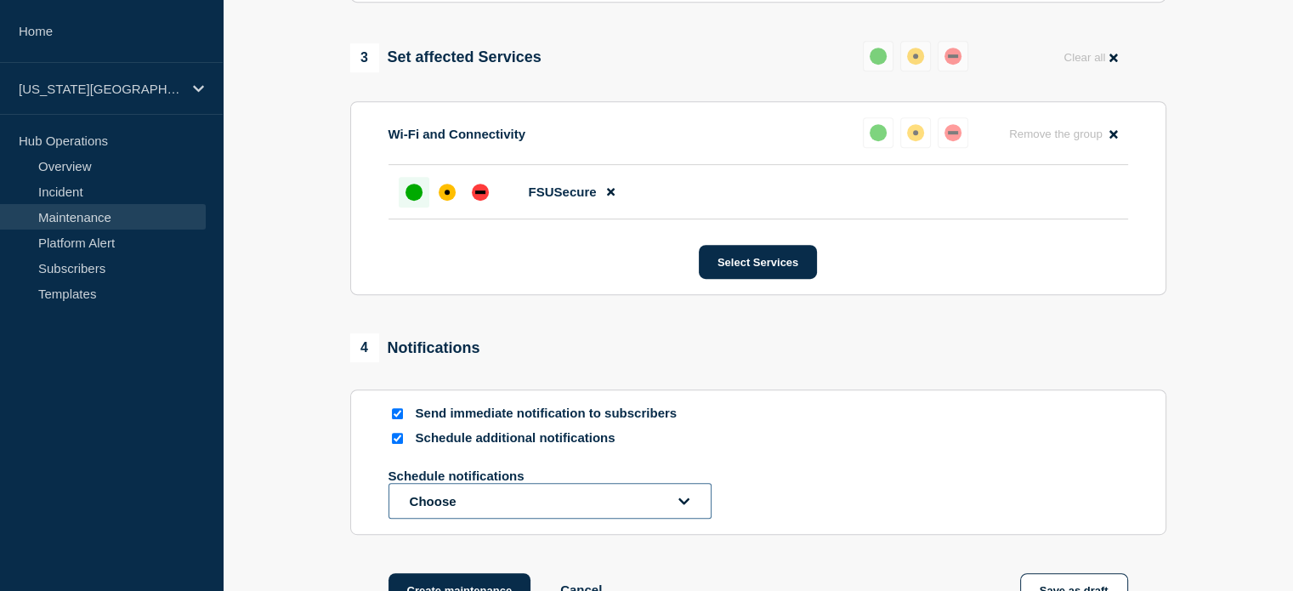
click at [440, 519] on button "Choose" at bounding box center [549, 501] width 323 height 36
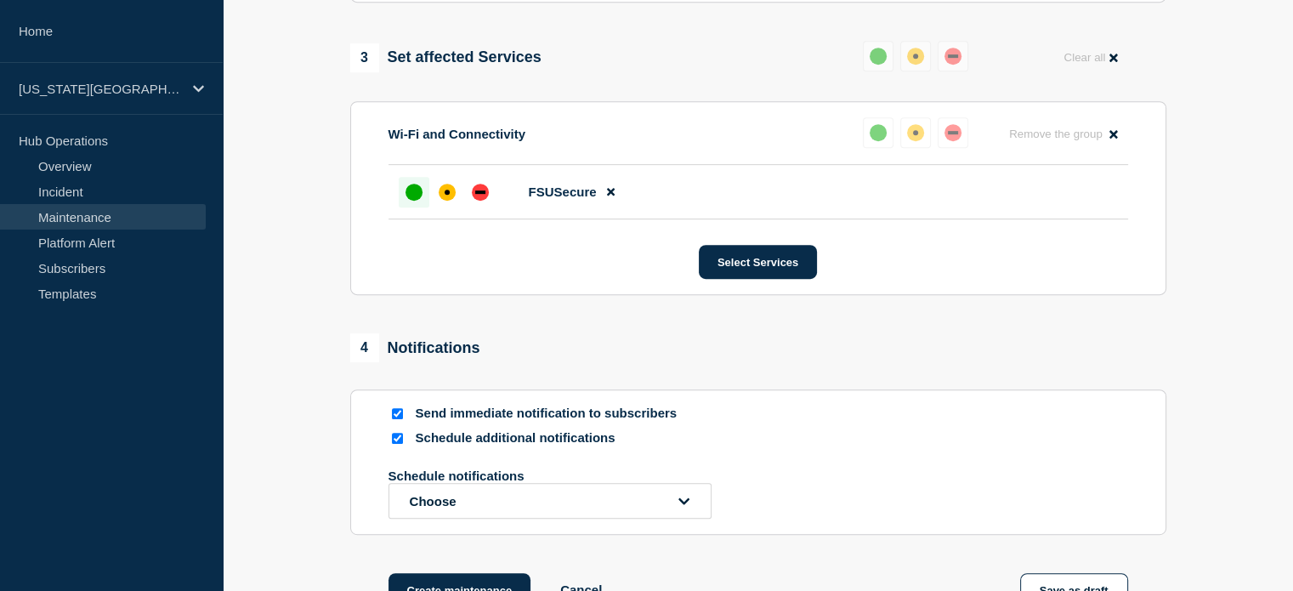
click at [400, 444] on input "Schedule additional notifications" at bounding box center [397, 438] width 11 height 11
checkbox input "false"
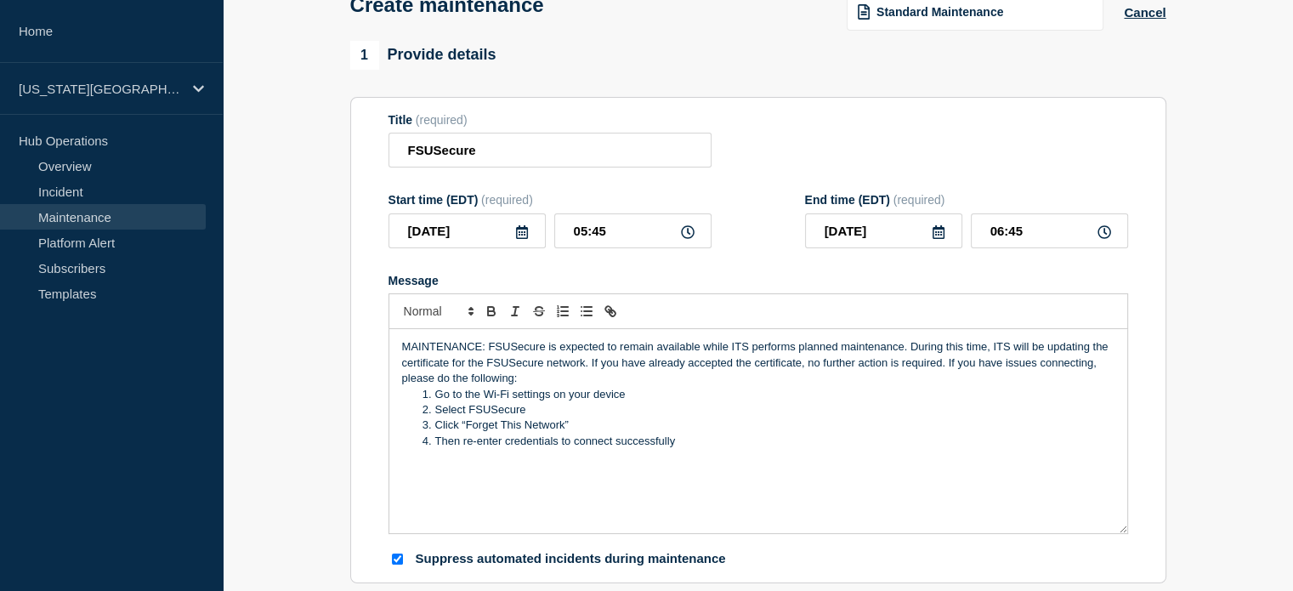
scroll to position [170, 0]
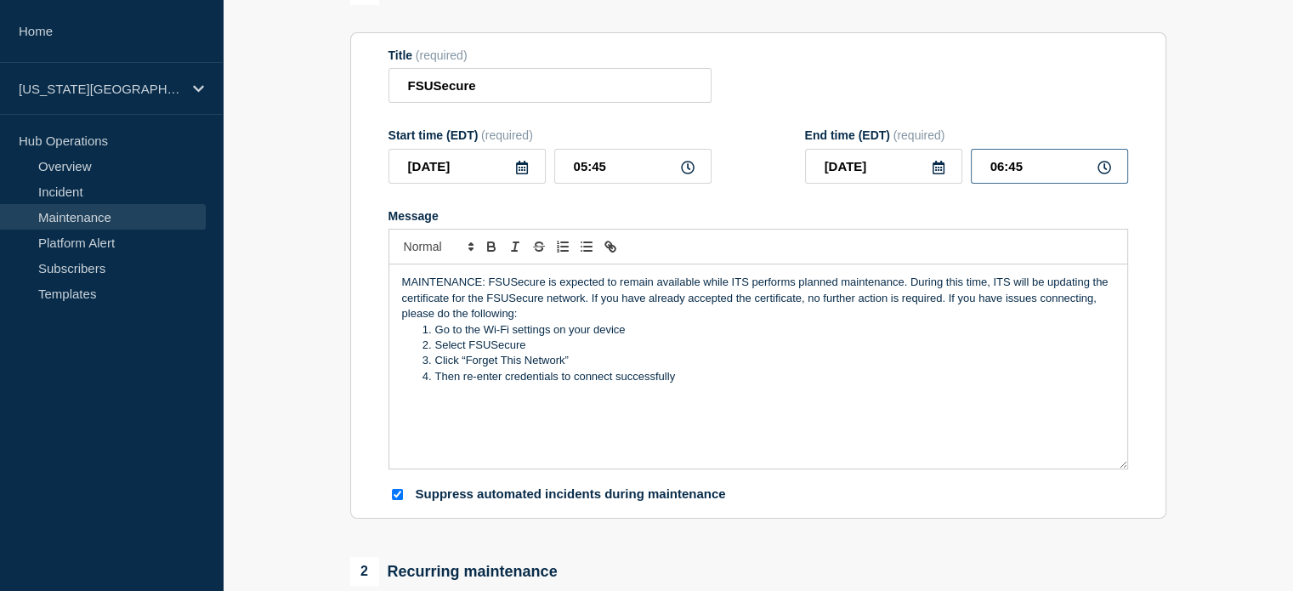
drag, startPoint x: 1011, startPoint y: 172, endPoint x: 1028, endPoint y: 173, distance: 17.1
click at [1028, 173] on input "06:45" at bounding box center [1049, 166] width 157 height 35
type input "06:00"
click at [702, 376] on li "Then re-enter credentials to connect successfully" at bounding box center [766, 376] width 696 height 15
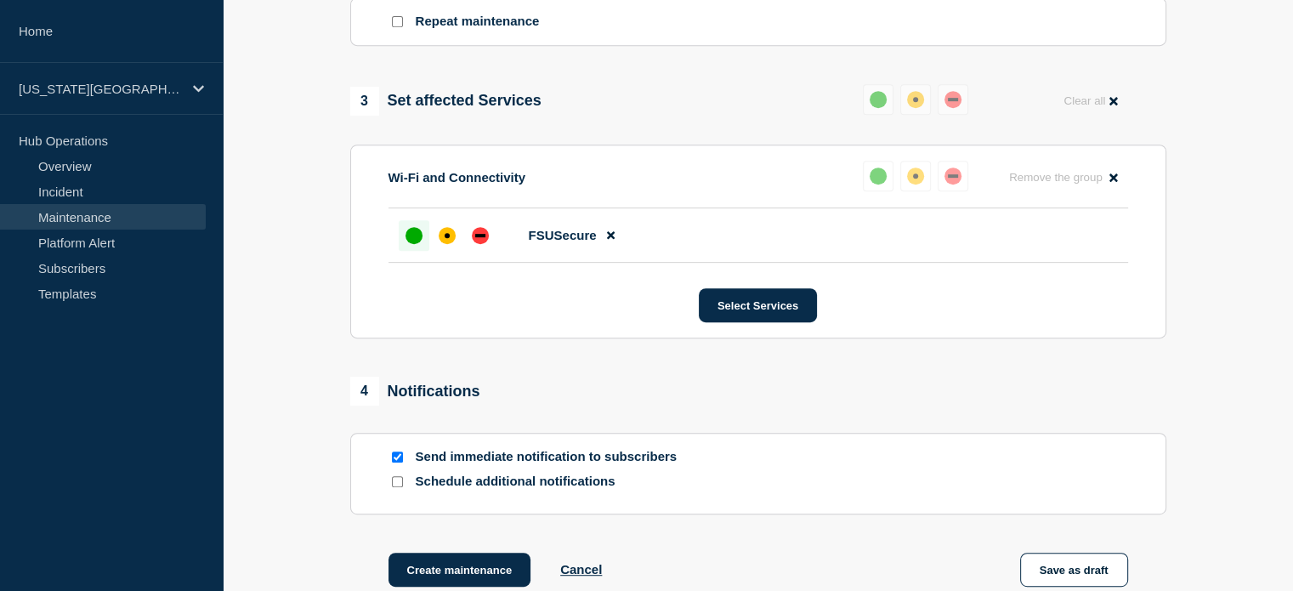
scroll to position [985, 0]
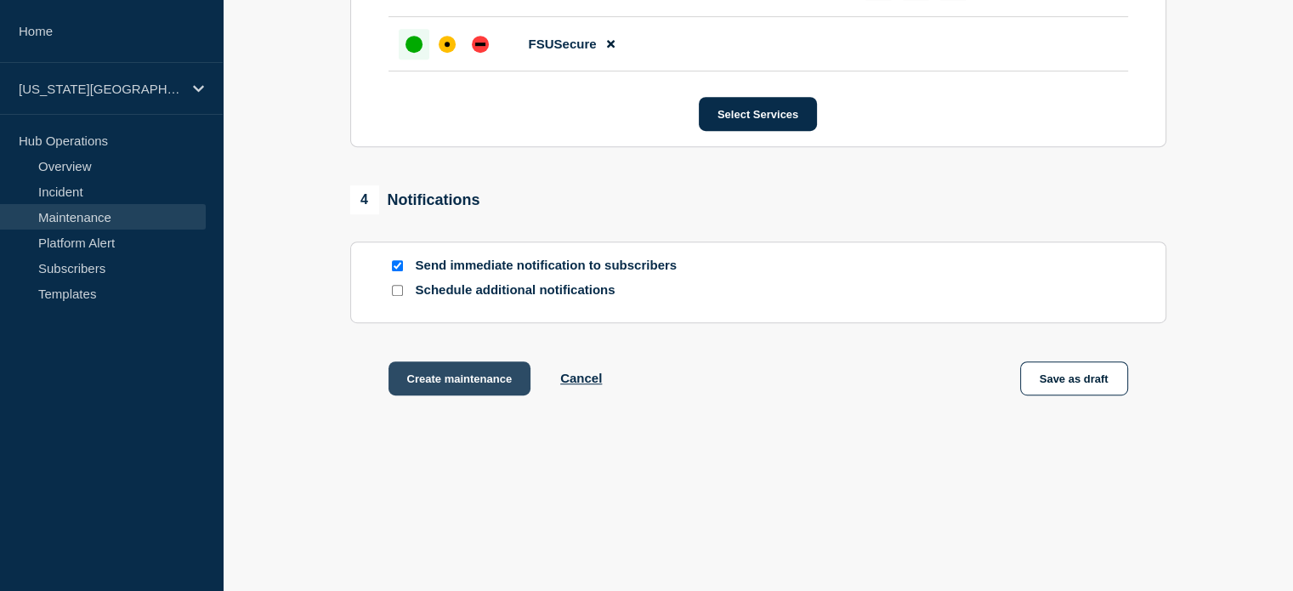
click at [445, 388] on button "Create maintenance" at bounding box center [459, 378] width 143 height 34
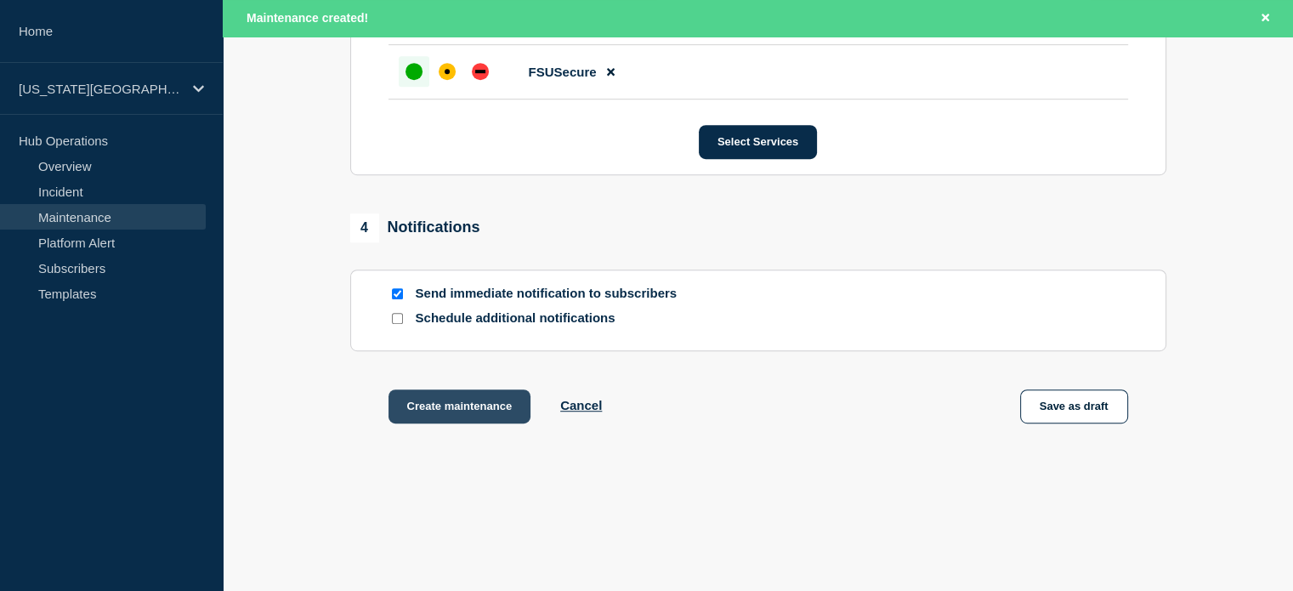
scroll to position [1022, 0]
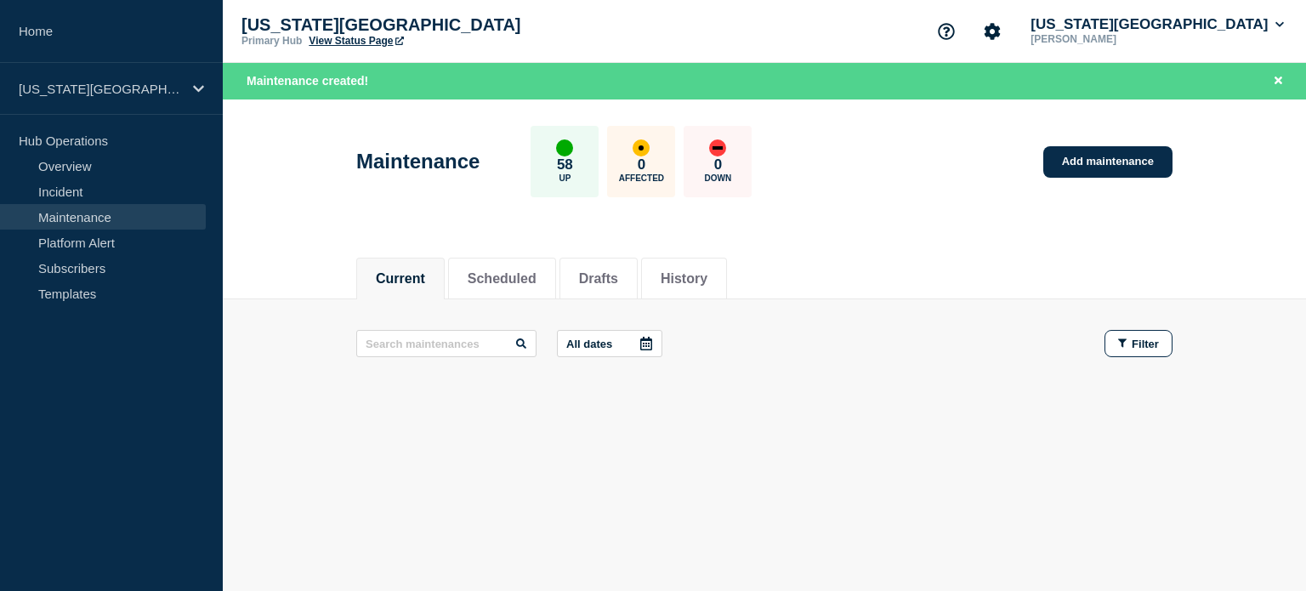
click at [377, 39] on link "View Status Page" at bounding box center [356, 41] width 94 height 12
click at [1171, 27] on button "[US_STATE][GEOGRAPHIC_DATA]" at bounding box center [1157, 24] width 260 height 17
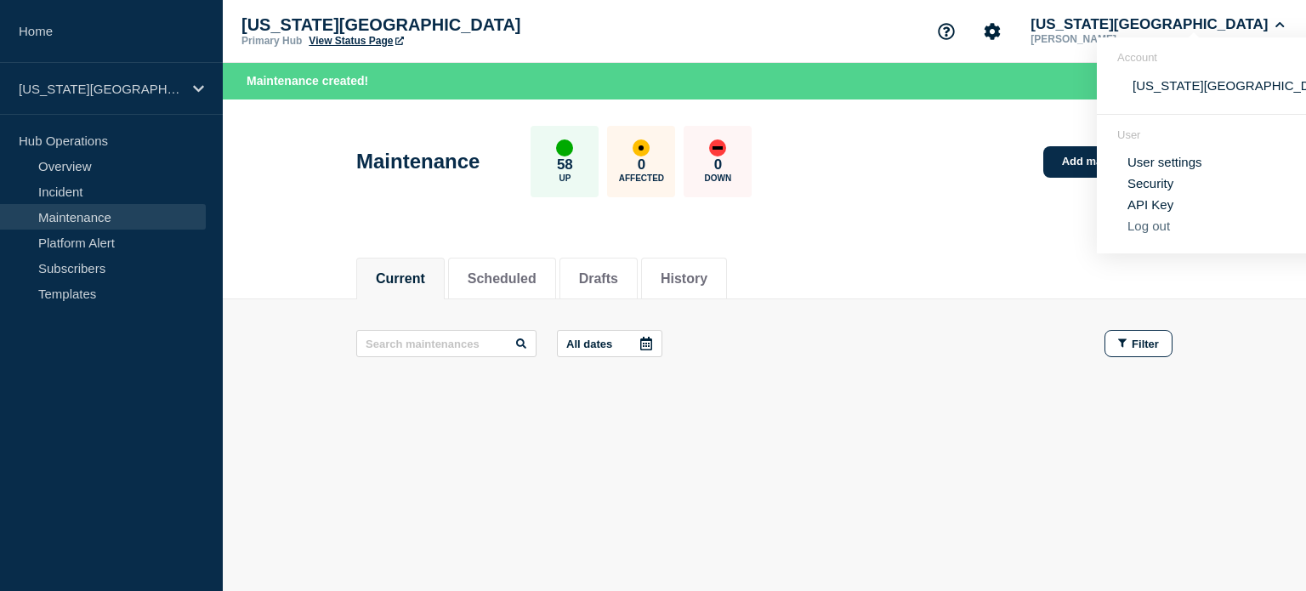
click at [1142, 224] on button "Log out" at bounding box center [1148, 225] width 43 height 14
